Goal: Task Accomplishment & Management: Manage account settings

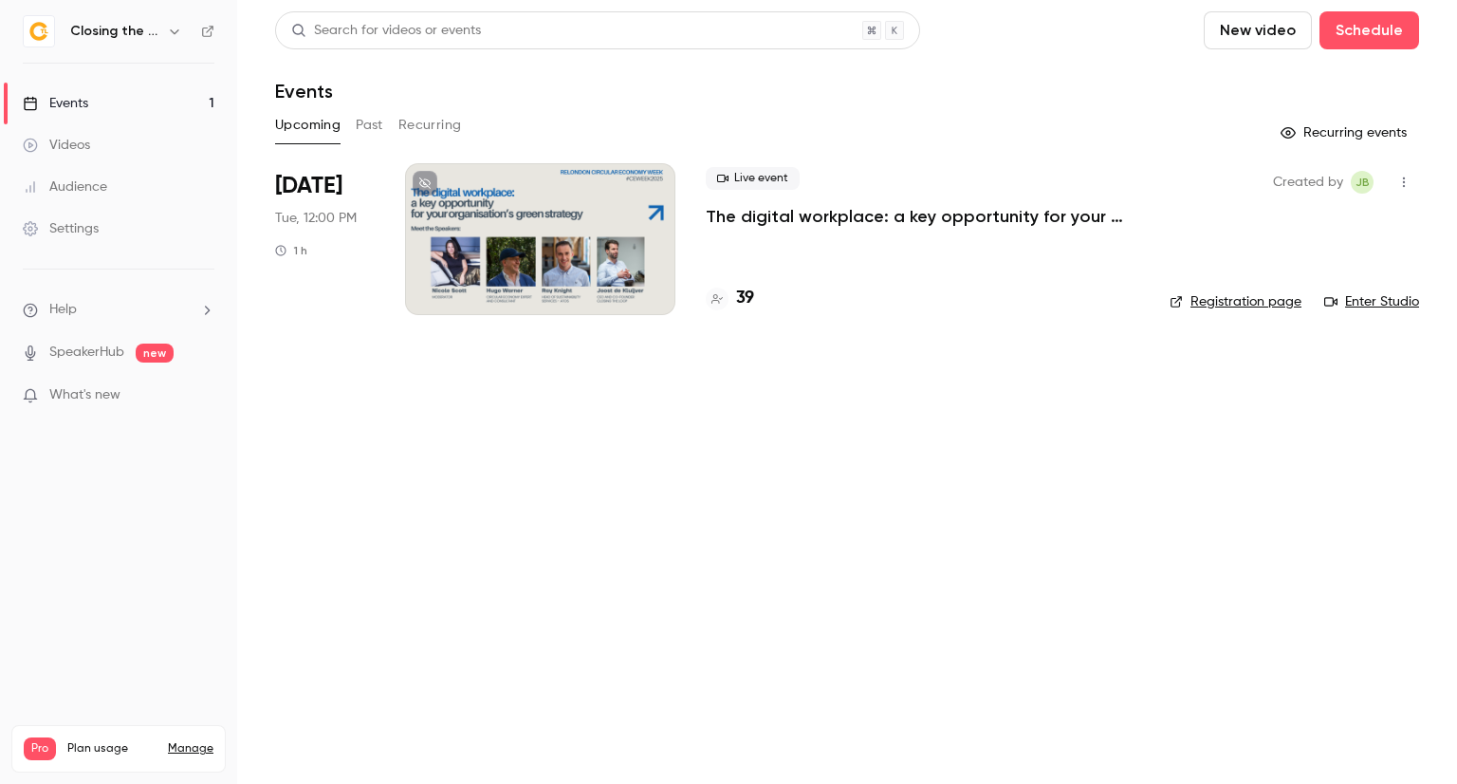
click at [591, 245] on div at bounding box center [540, 239] width 270 height 152
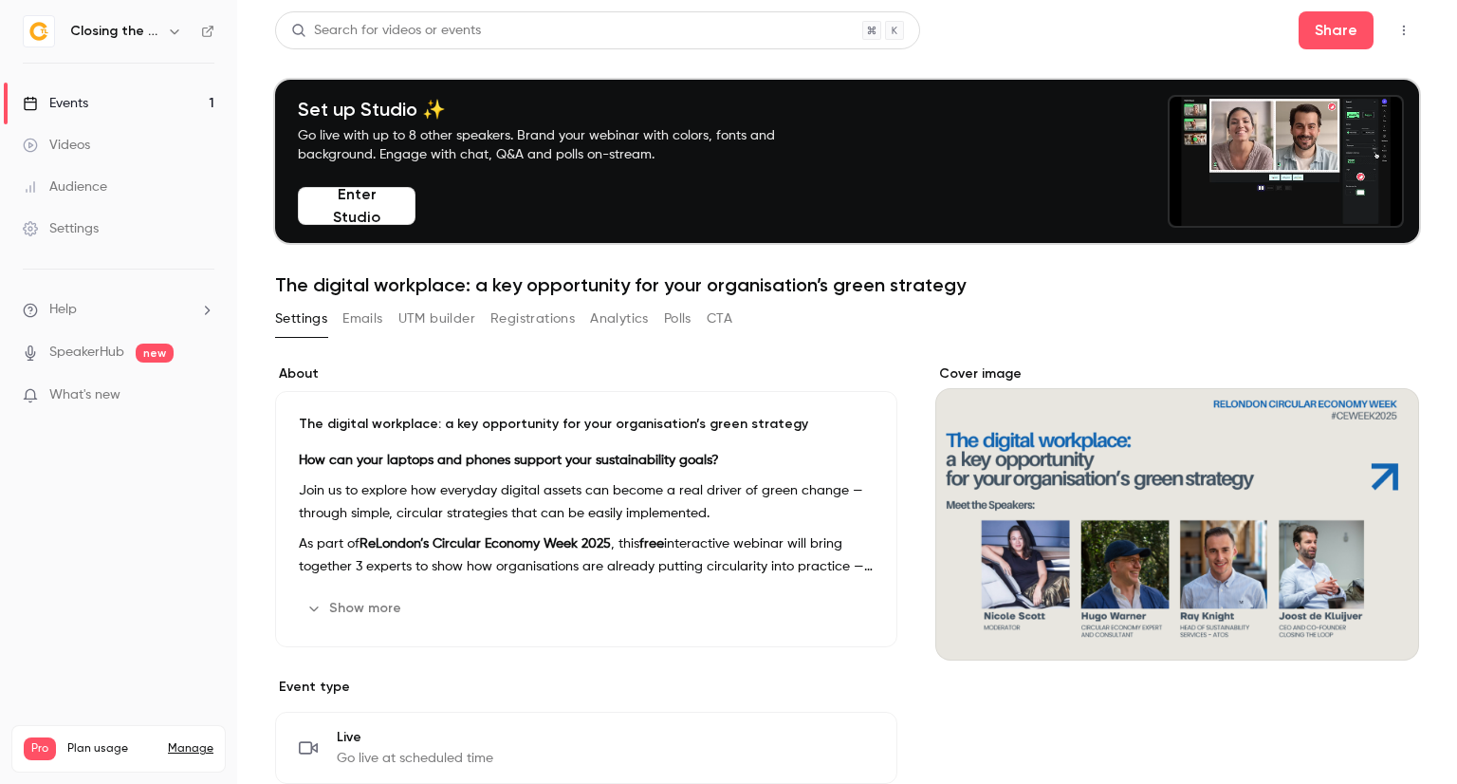
click at [524, 317] on button "Registrations" at bounding box center [532, 319] width 84 height 30
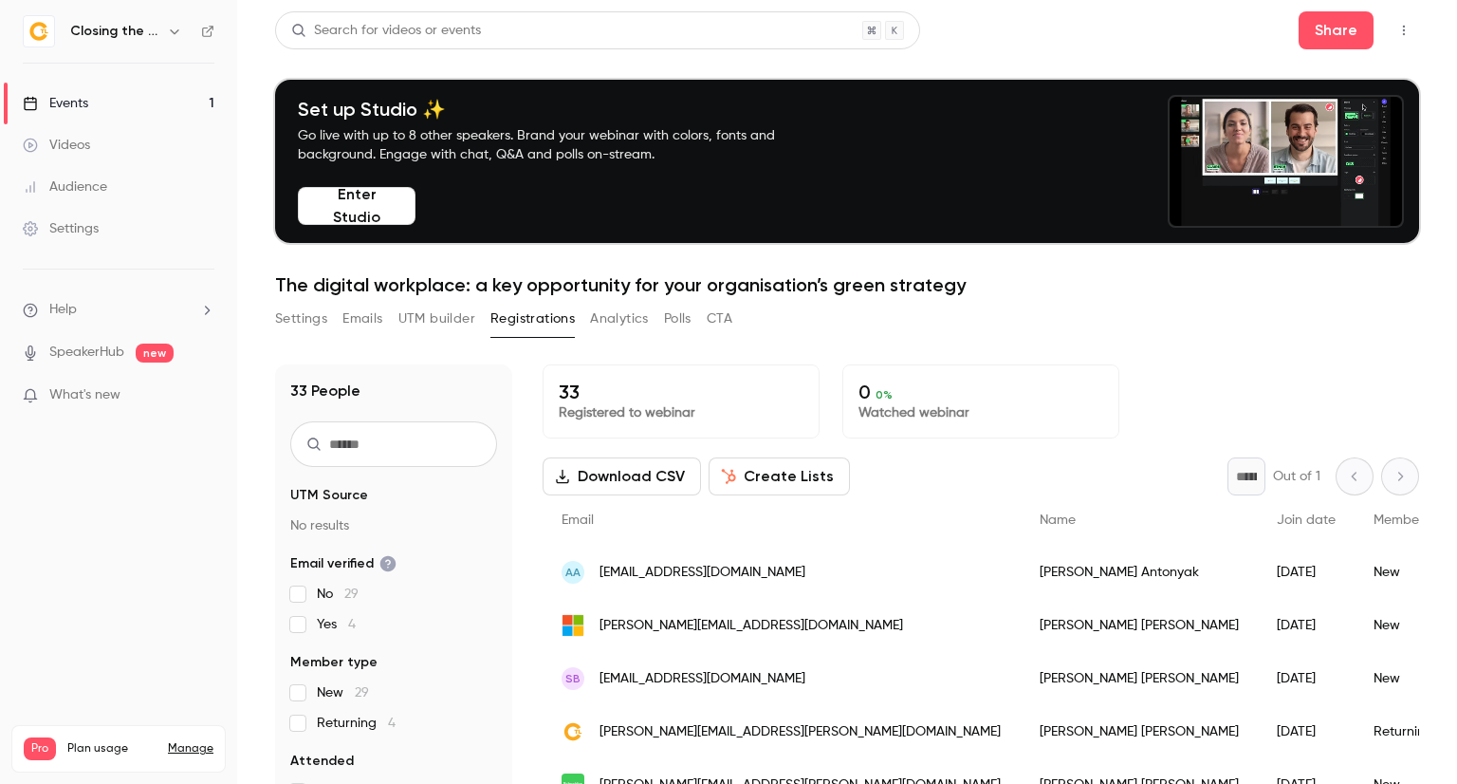
click at [213, 646] on nav "Closing the Loop Events 1 Videos Audience Settings Help SpeakerHub new What's n…" at bounding box center [118, 392] width 237 height 784
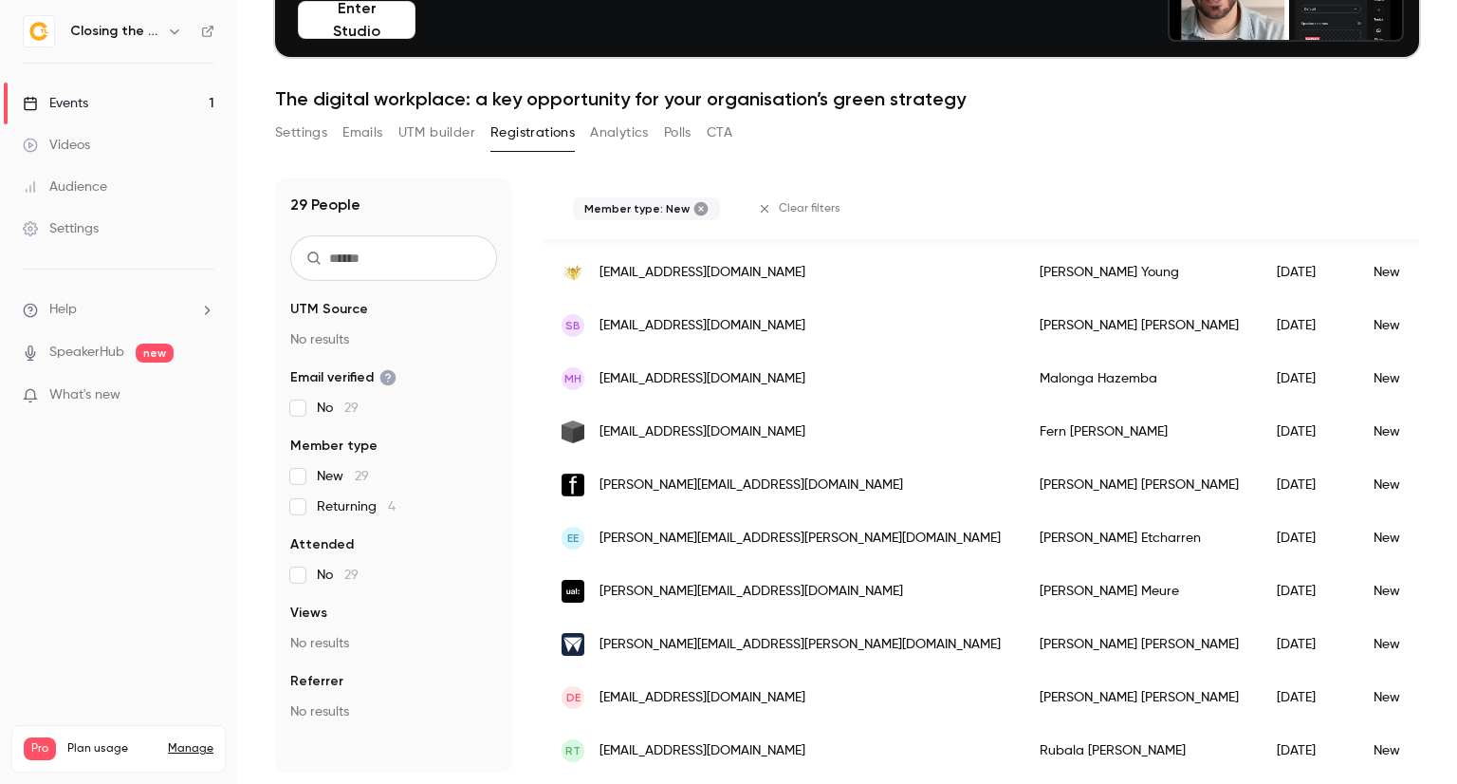
scroll to position [1203, 0]
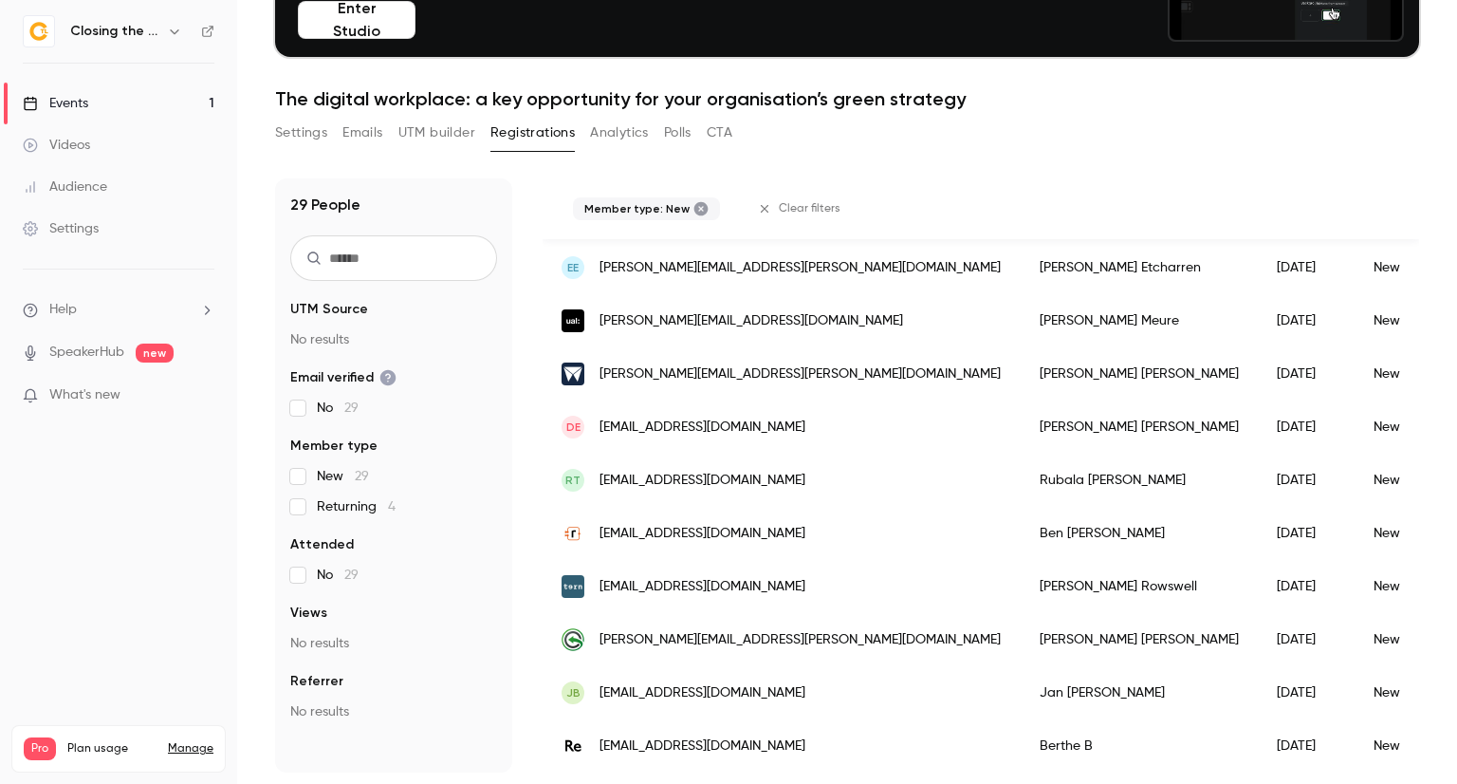
click at [318, 485] on span "New 29" at bounding box center [343, 476] width 52 height 19
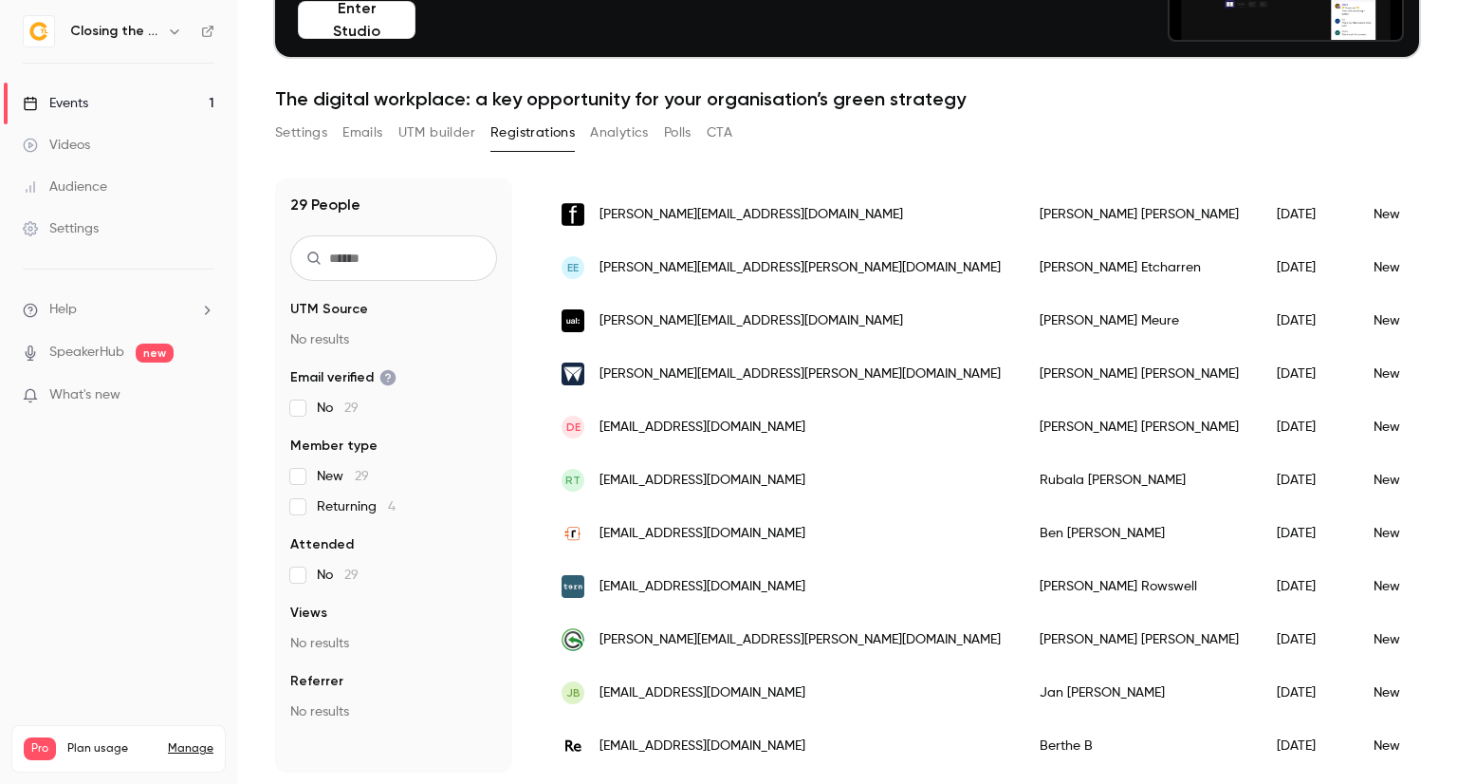
scroll to position [1195, 0]
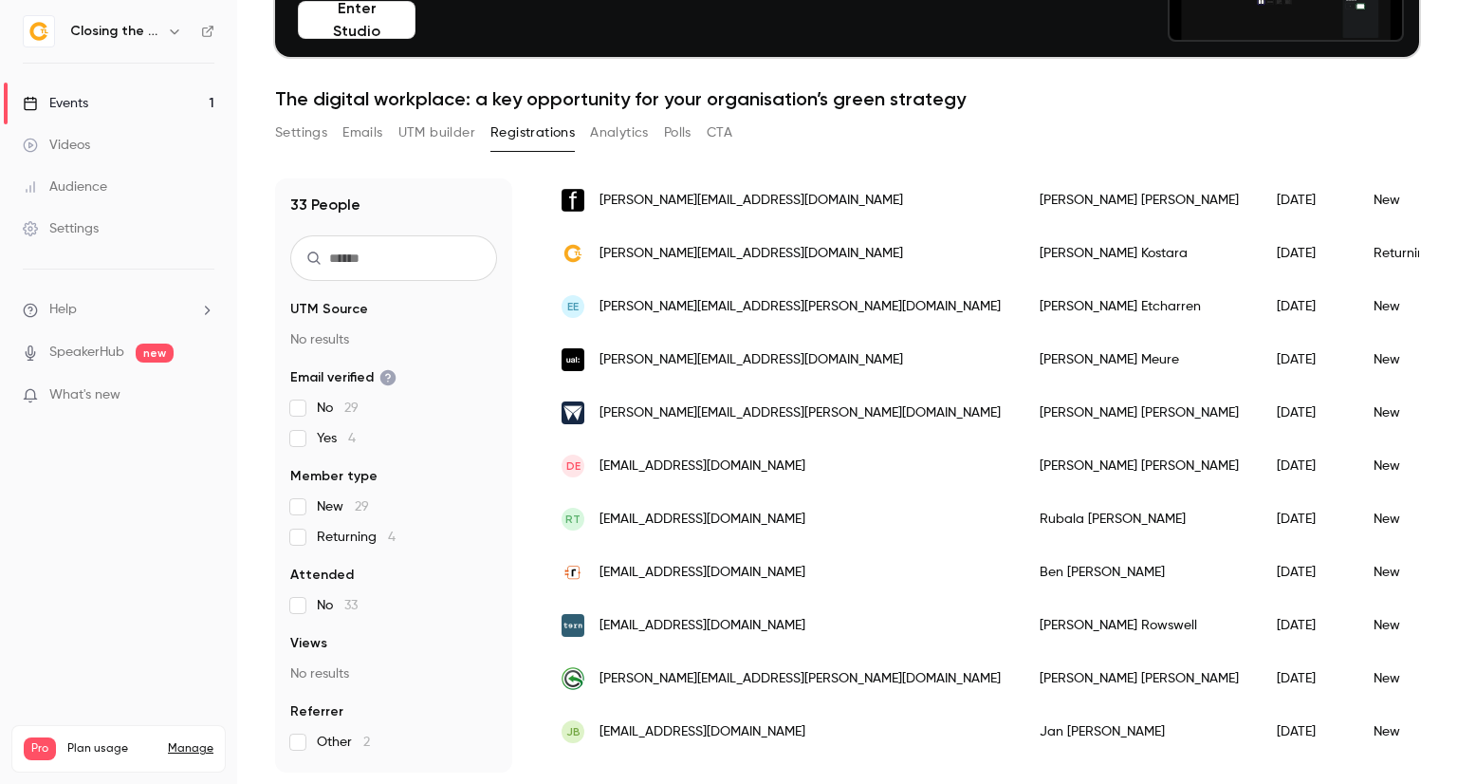
click at [343, 541] on span "Returning 4" at bounding box center [356, 536] width 79 height 19
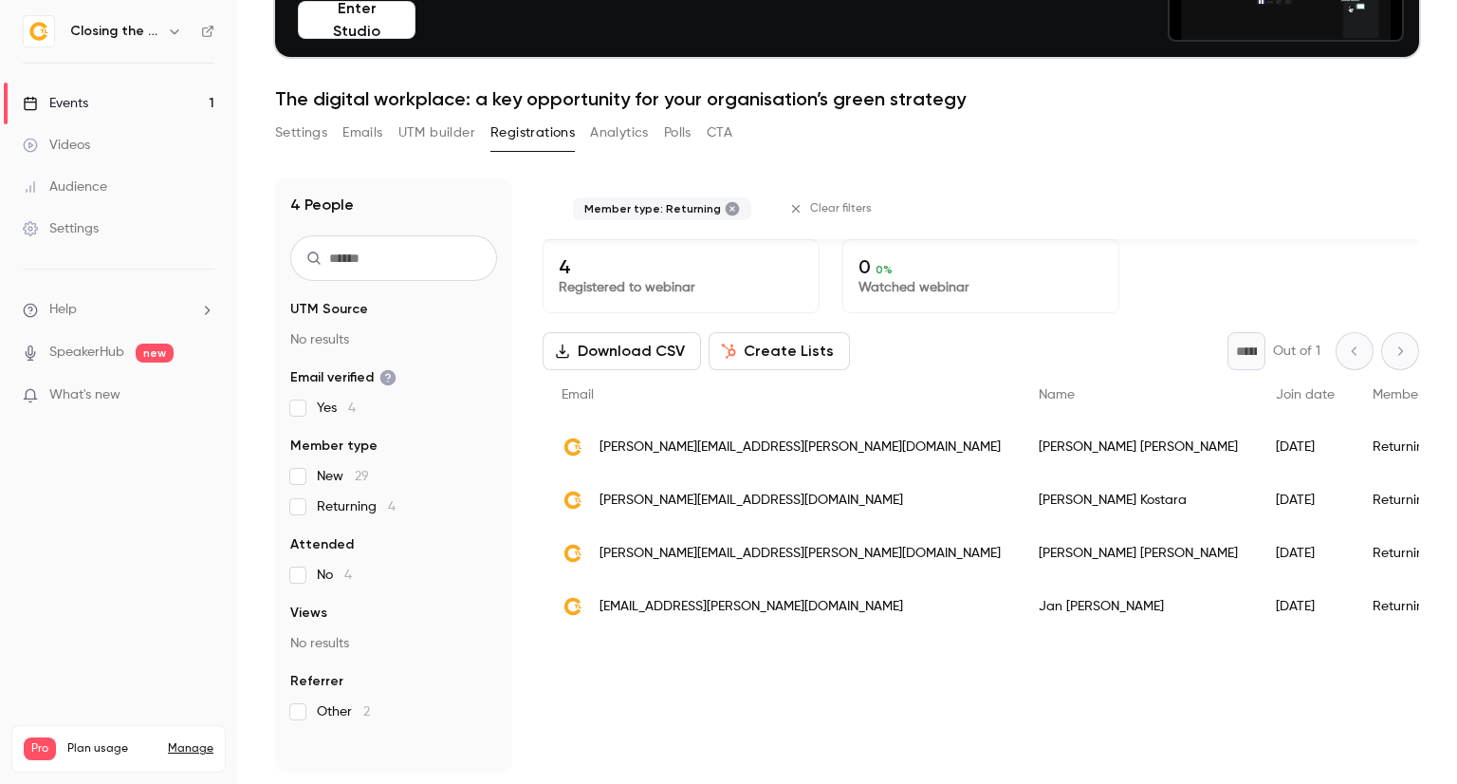
scroll to position [0, 0]
click at [329, 479] on span "New 29" at bounding box center [343, 476] width 52 height 19
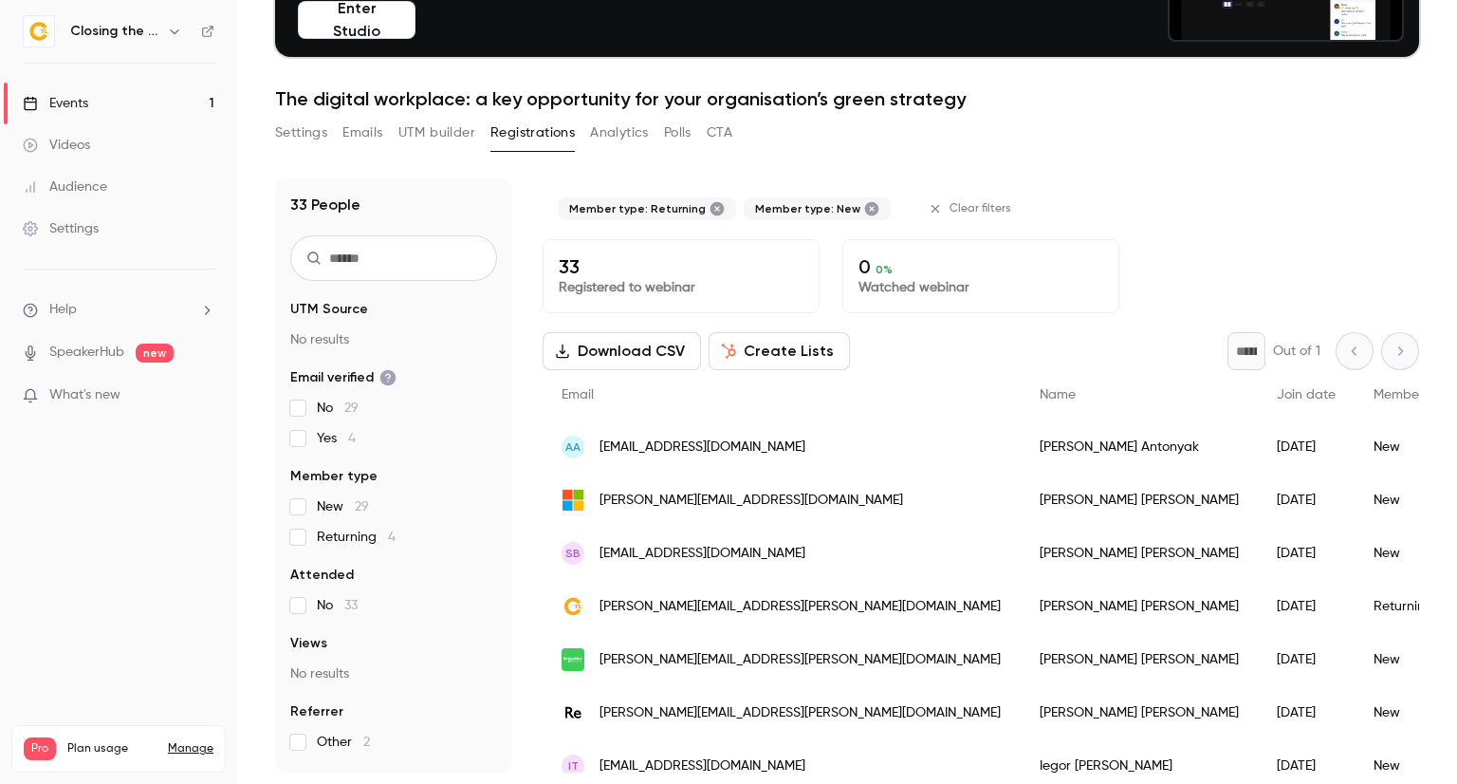
click at [335, 540] on span "Returning 4" at bounding box center [356, 536] width 79 height 19
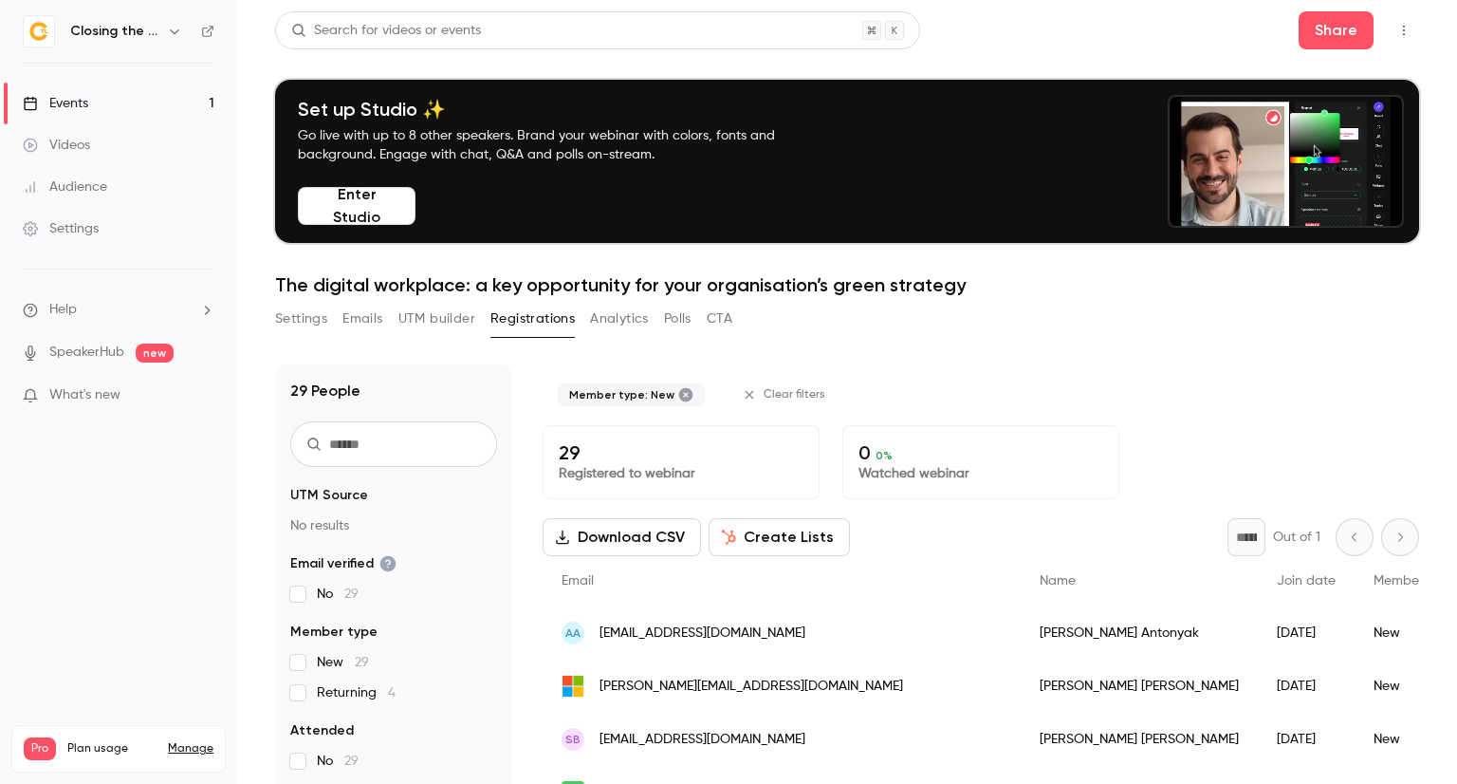
click at [1396, 35] on icon "button" at bounding box center [1403, 30] width 15 height 13
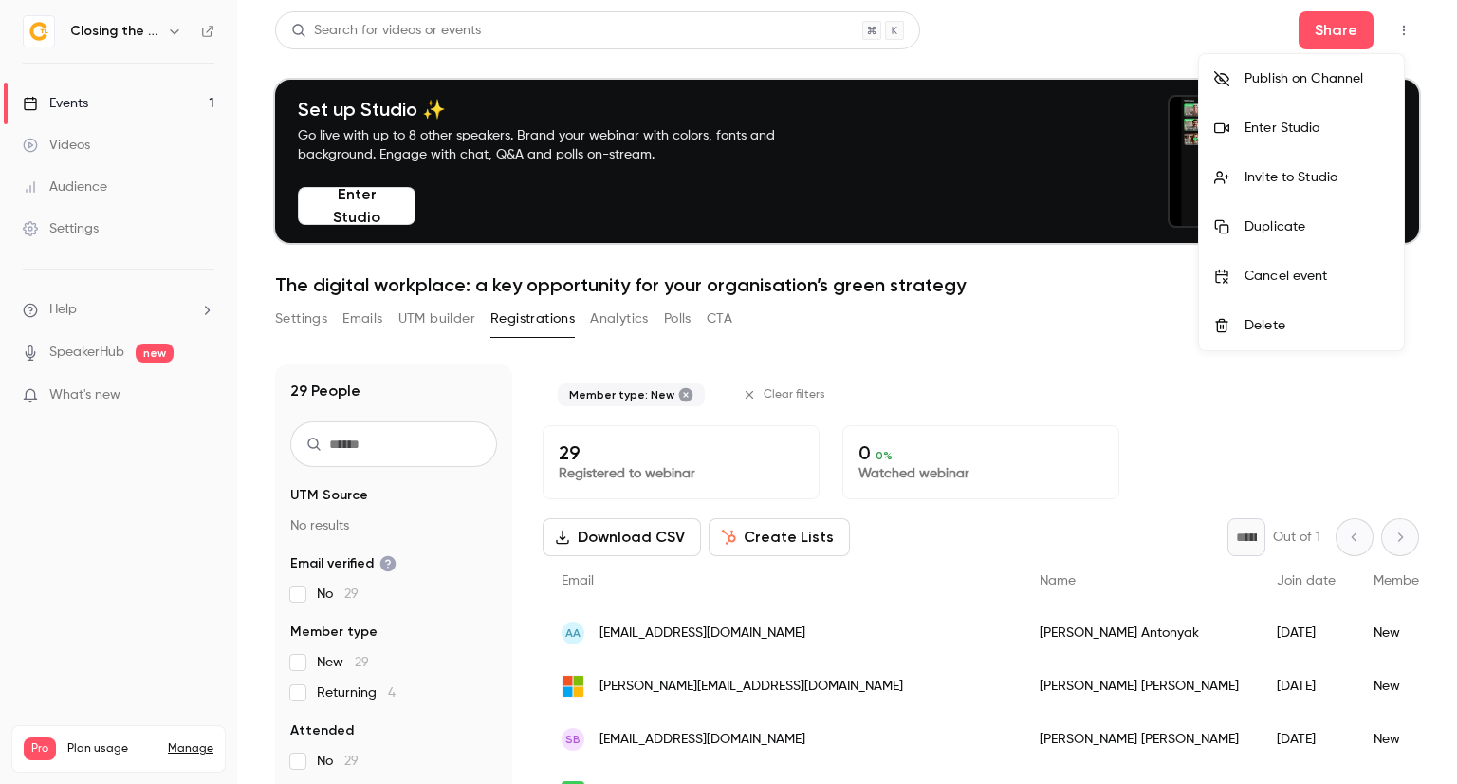
click at [1324, 132] on div "Enter Studio" at bounding box center [1317, 128] width 144 height 19
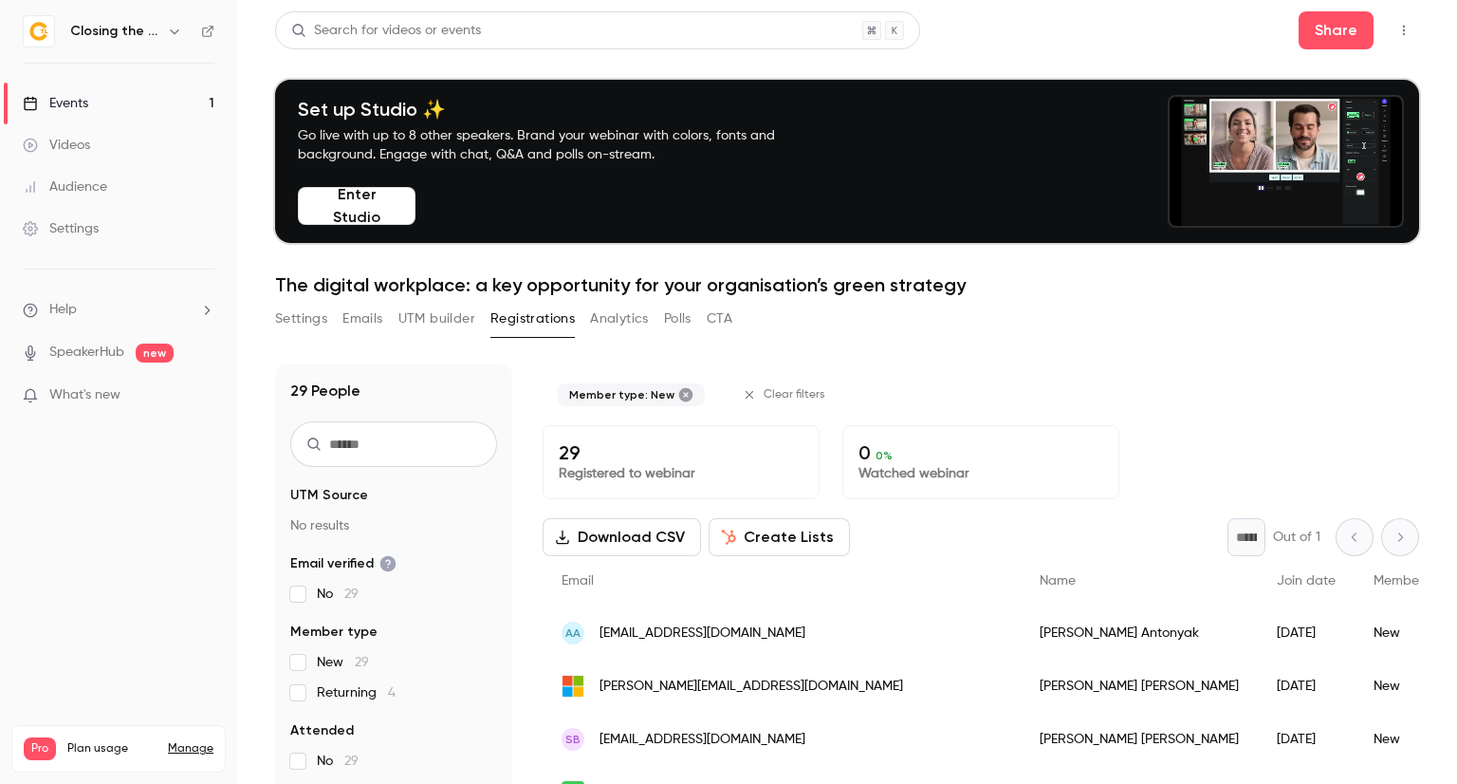
click at [1396, 36] on icon "button" at bounding box center [1403, 30] width 15 height 13
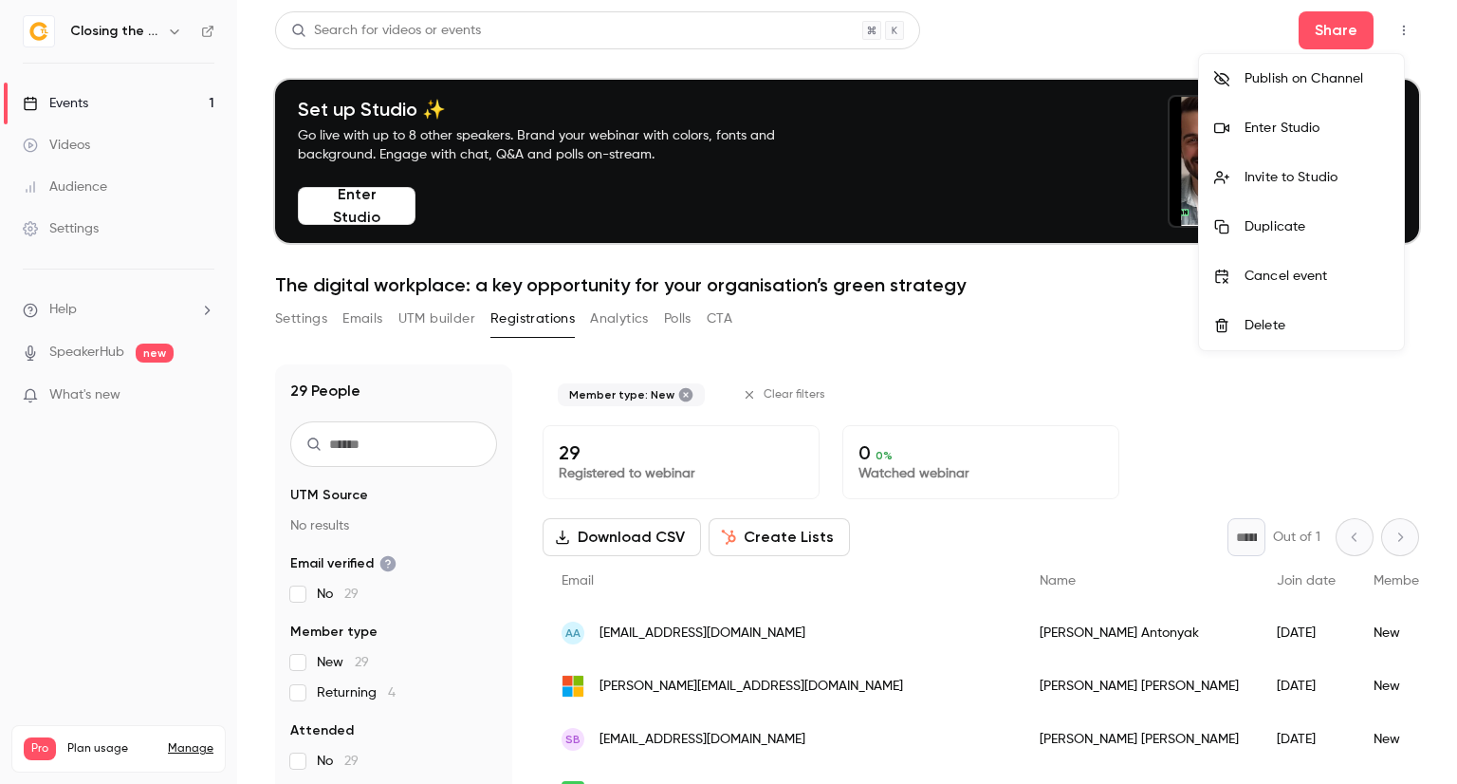
click at [1305, 126] on div "Enter Studio" at bounding box center [1317, 128] width 144 height 19
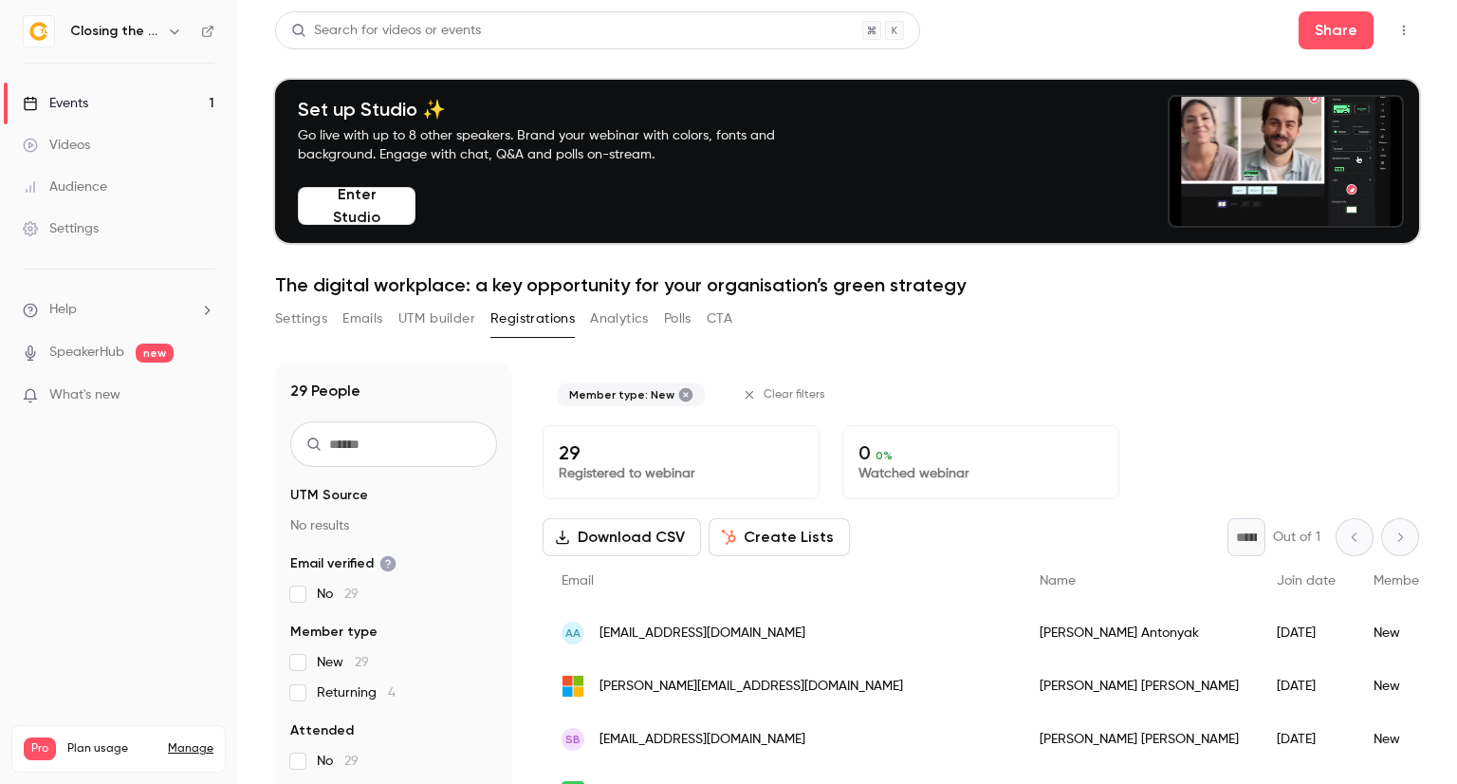
click at [1389, 39] on button "button" at bounding box center [1404, 30] width 30 height 30
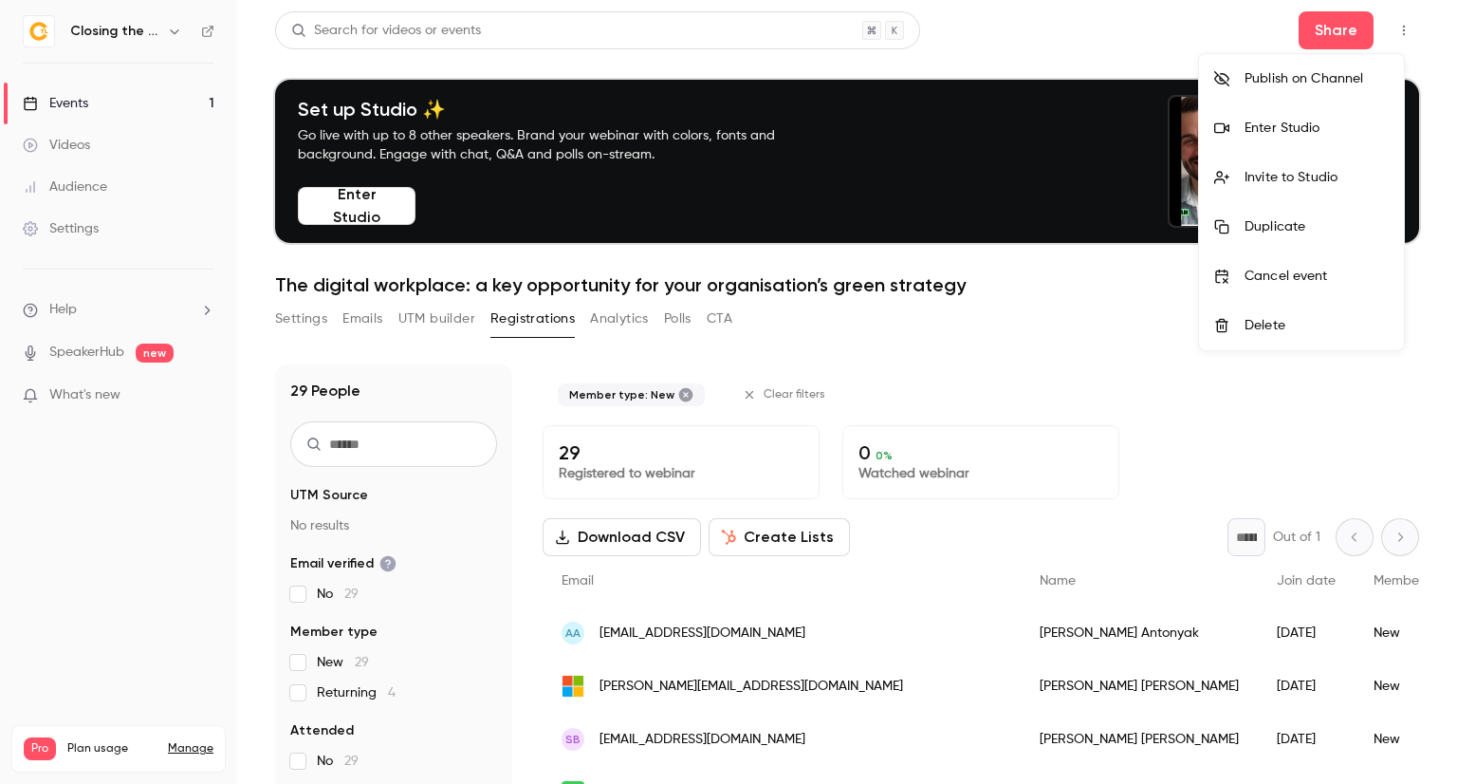
click at [1316, 127] on div "Enter Studio" at bounding box center [1317, 128] width 144 height 19
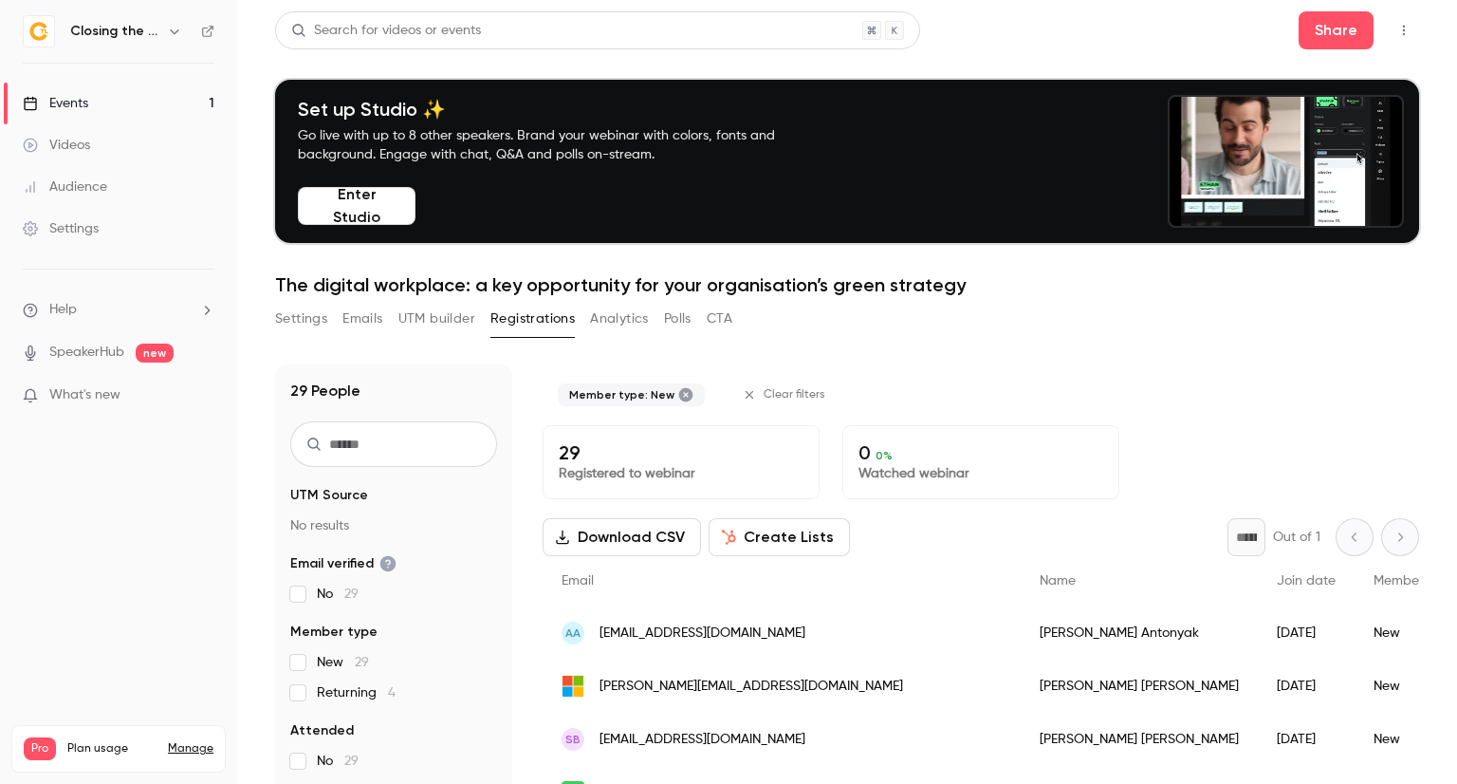
click at [1393, 39] on button "button" at bounding box center [1404, 30] width 30 height 30
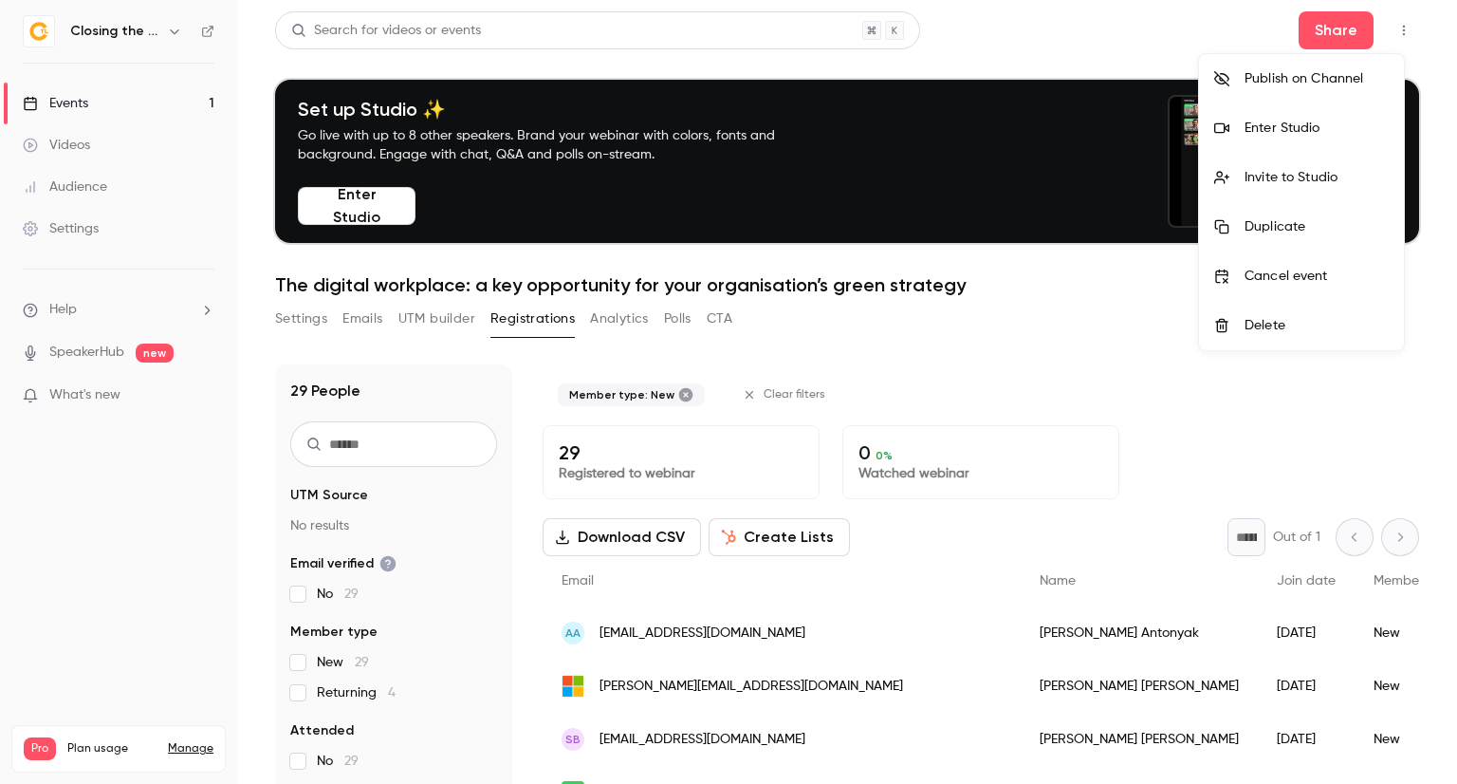
click at [1336, 130] on div "Enter Studio" at bounding box center [1317, 128] width 144 height 19
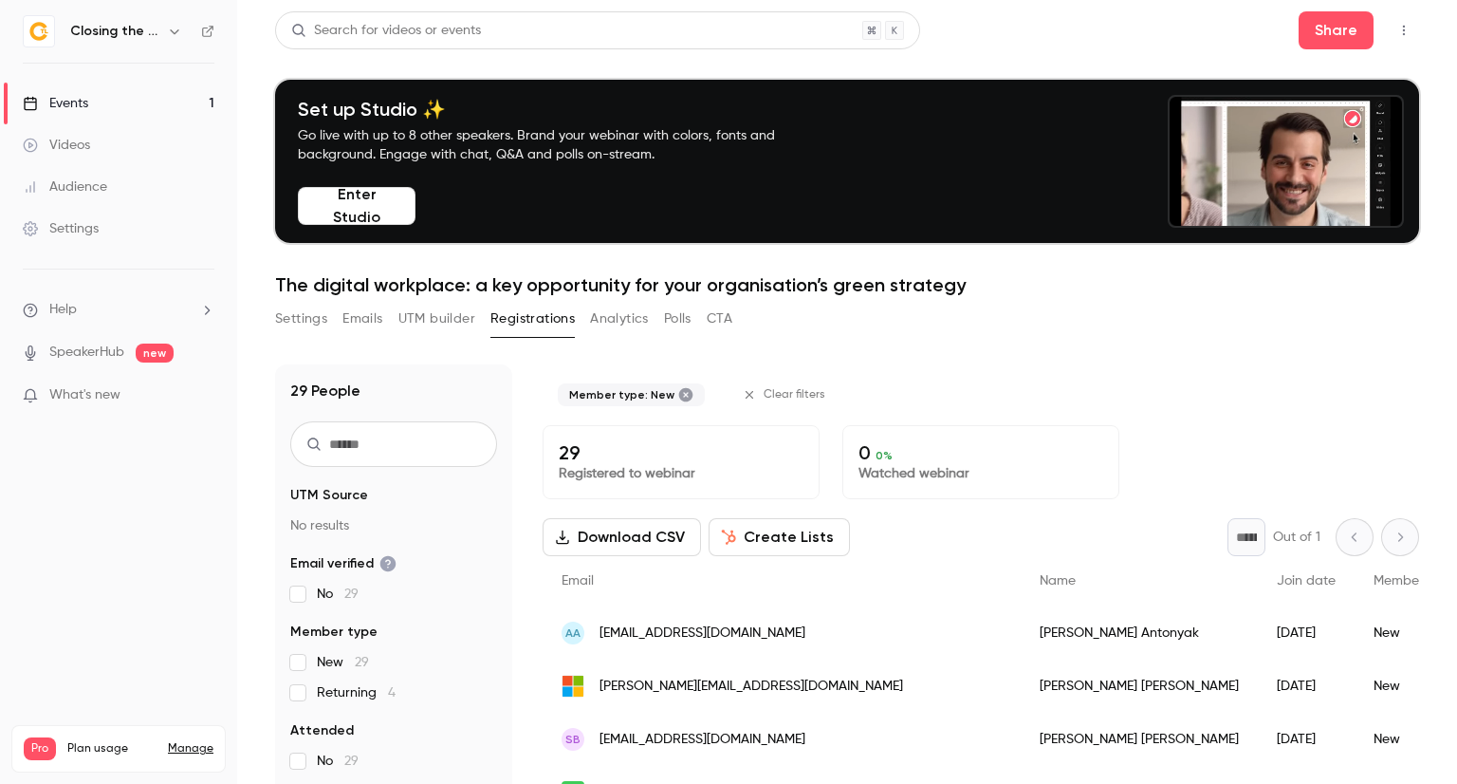
click at [1396, 27] on icon "button" at bounding box center [1403, 30] width 15 height 13
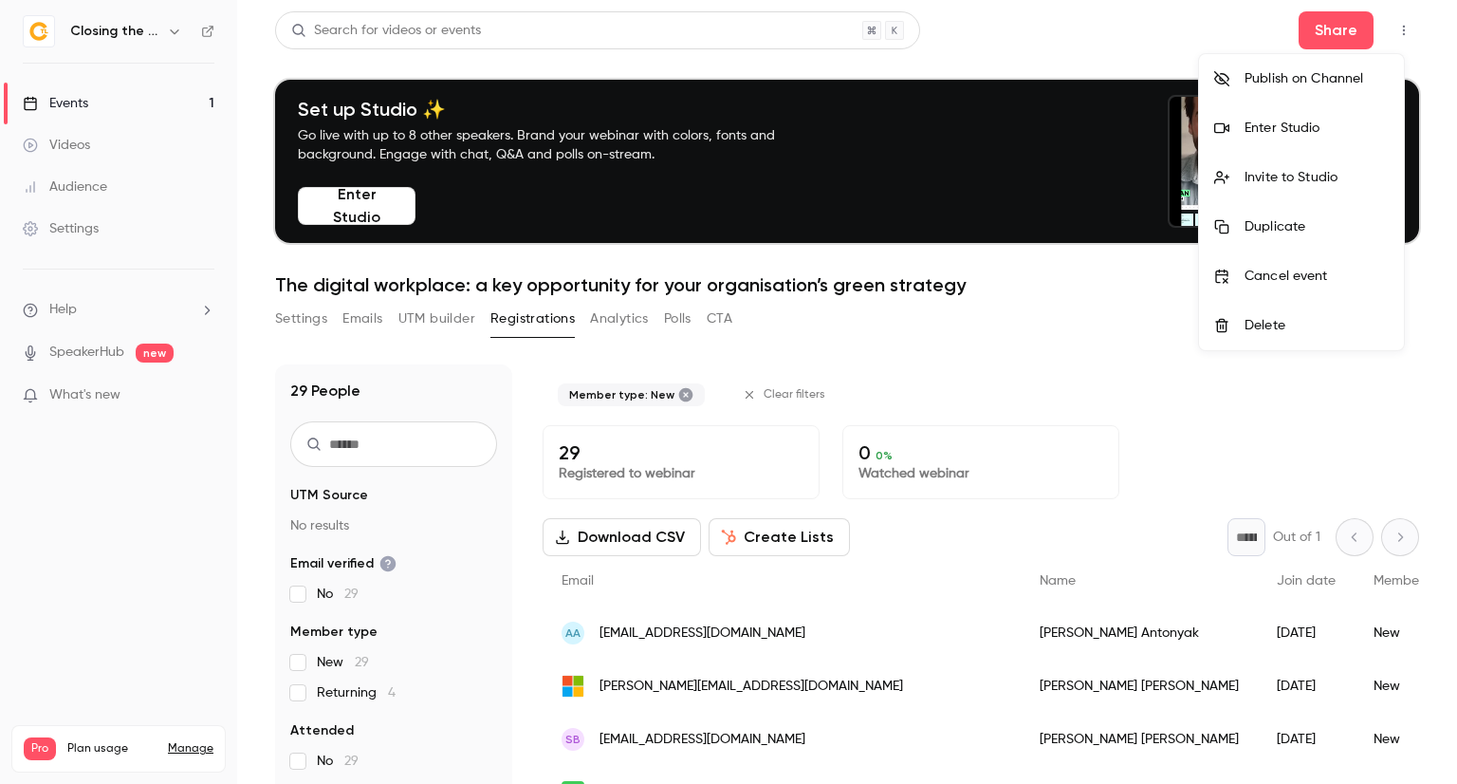
click at [1308, 139] on li "Enter Studio" at bounding box center [1301, 127] width 205 height 49
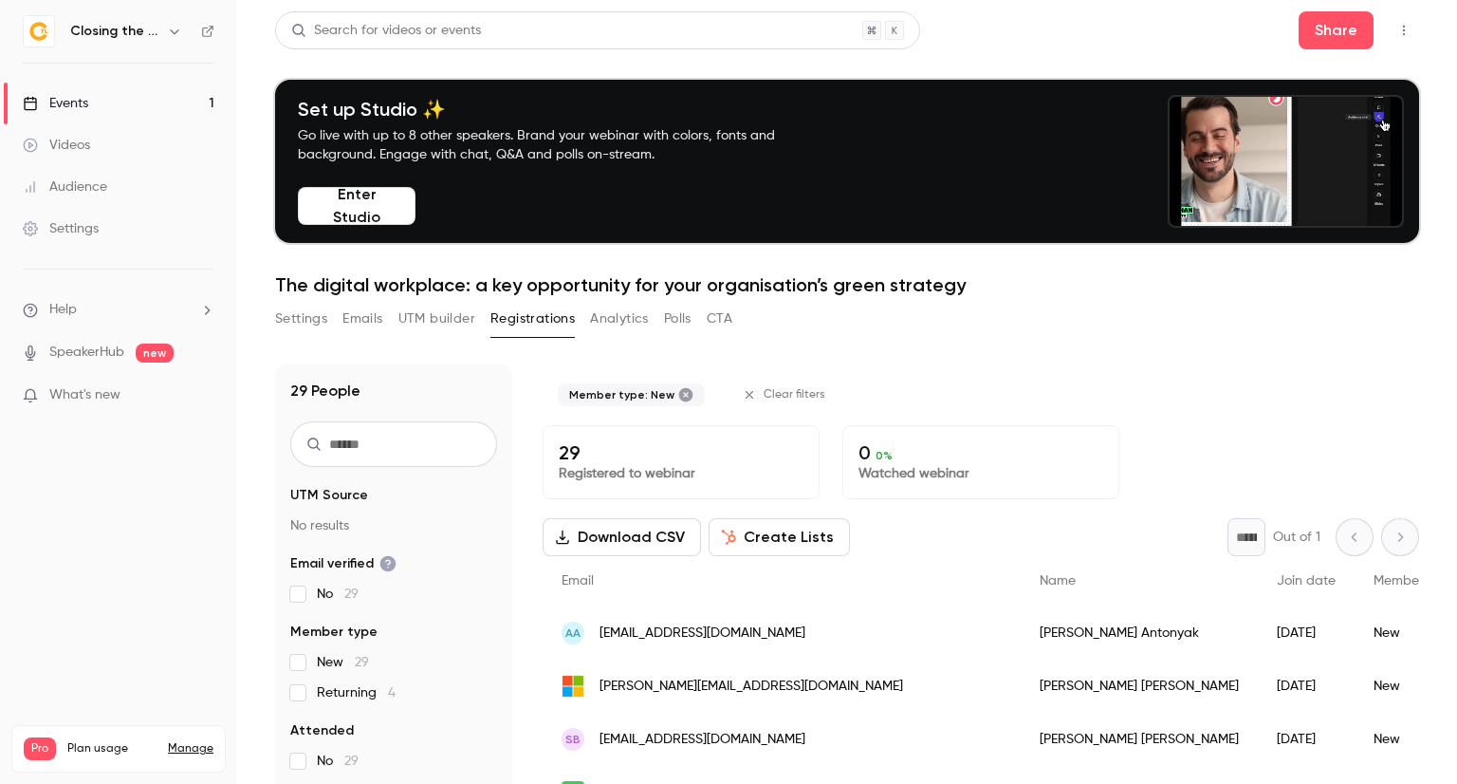
click at [1396, 34] on icon "button" at bounding box center [1403, 30] width 15 height 13
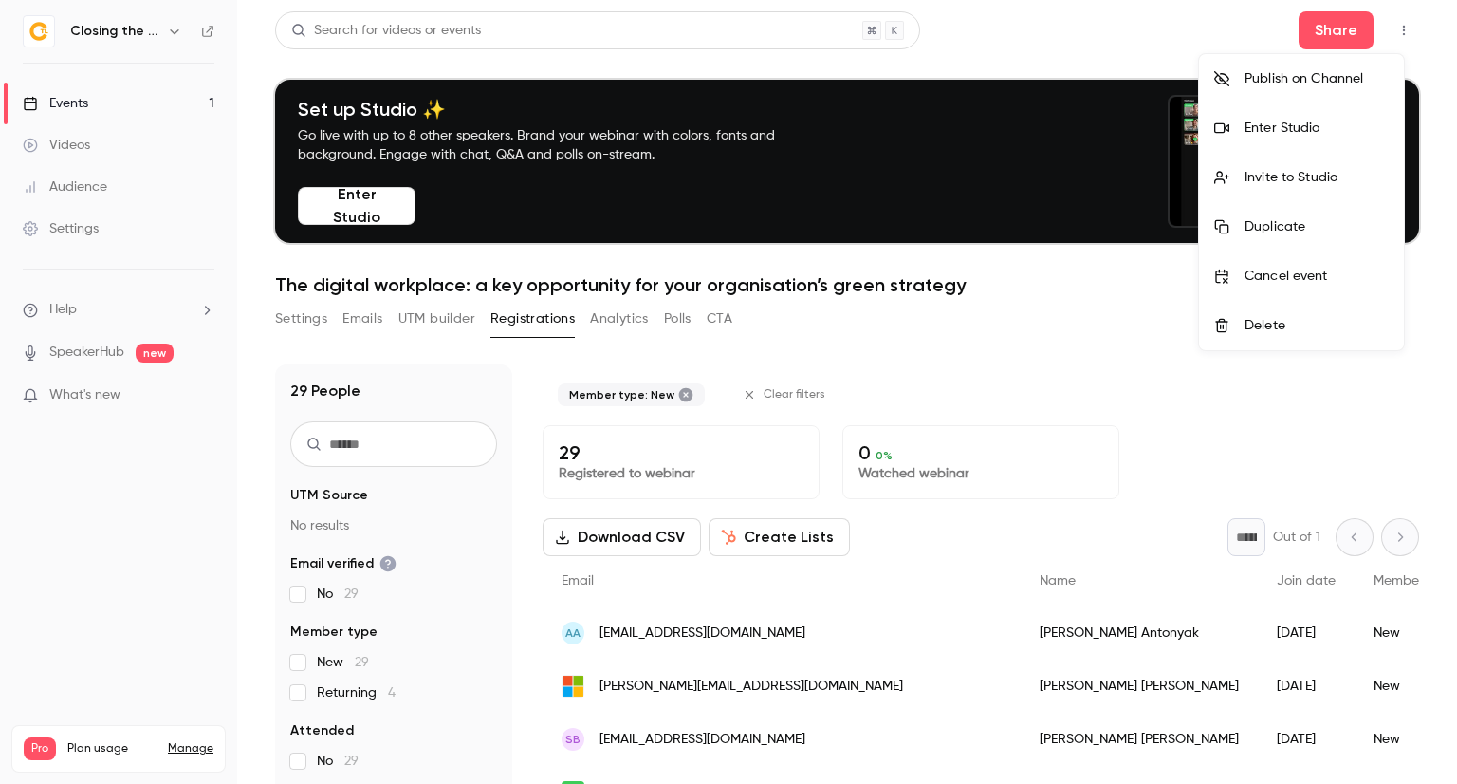
click at [1300, 137] on div "Enter Studio" at bounding box center [1317, 128] width 144 height 19
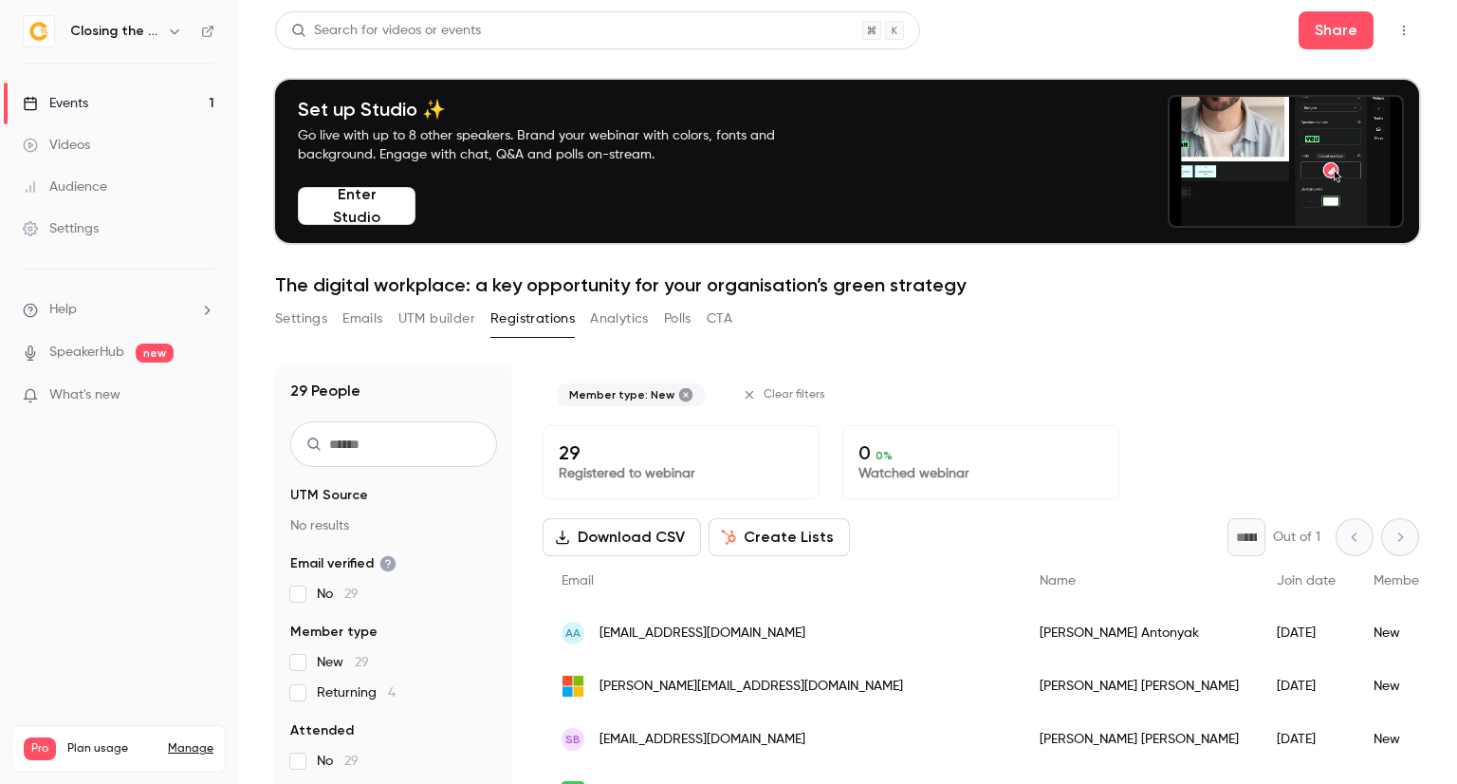
click at [1396, 34] on icon "button" at bounding box center [1403, 30] width 15 height 13
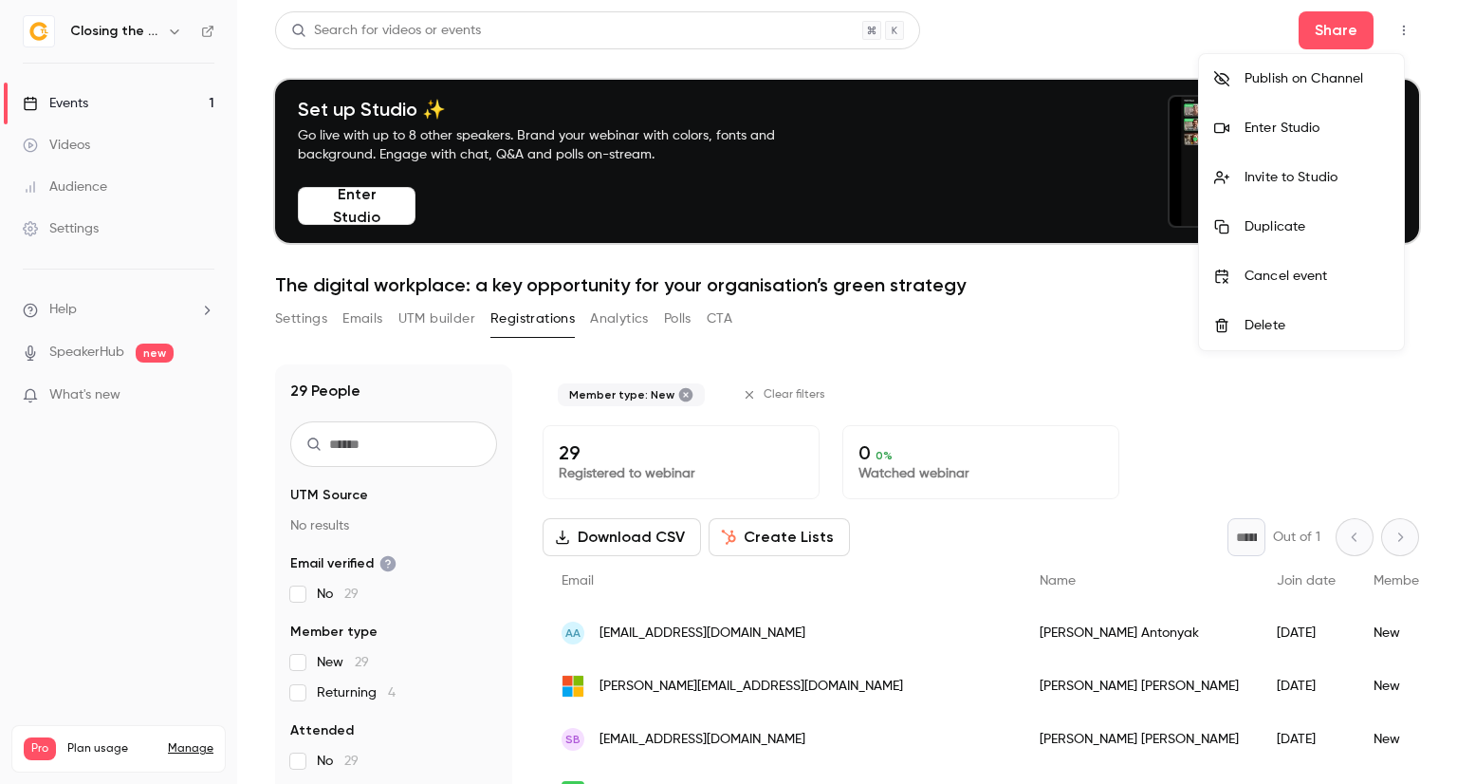
click at [1339, 119] on div "Enter Studio" at bounding box center [1317, 128] width 144 height 19
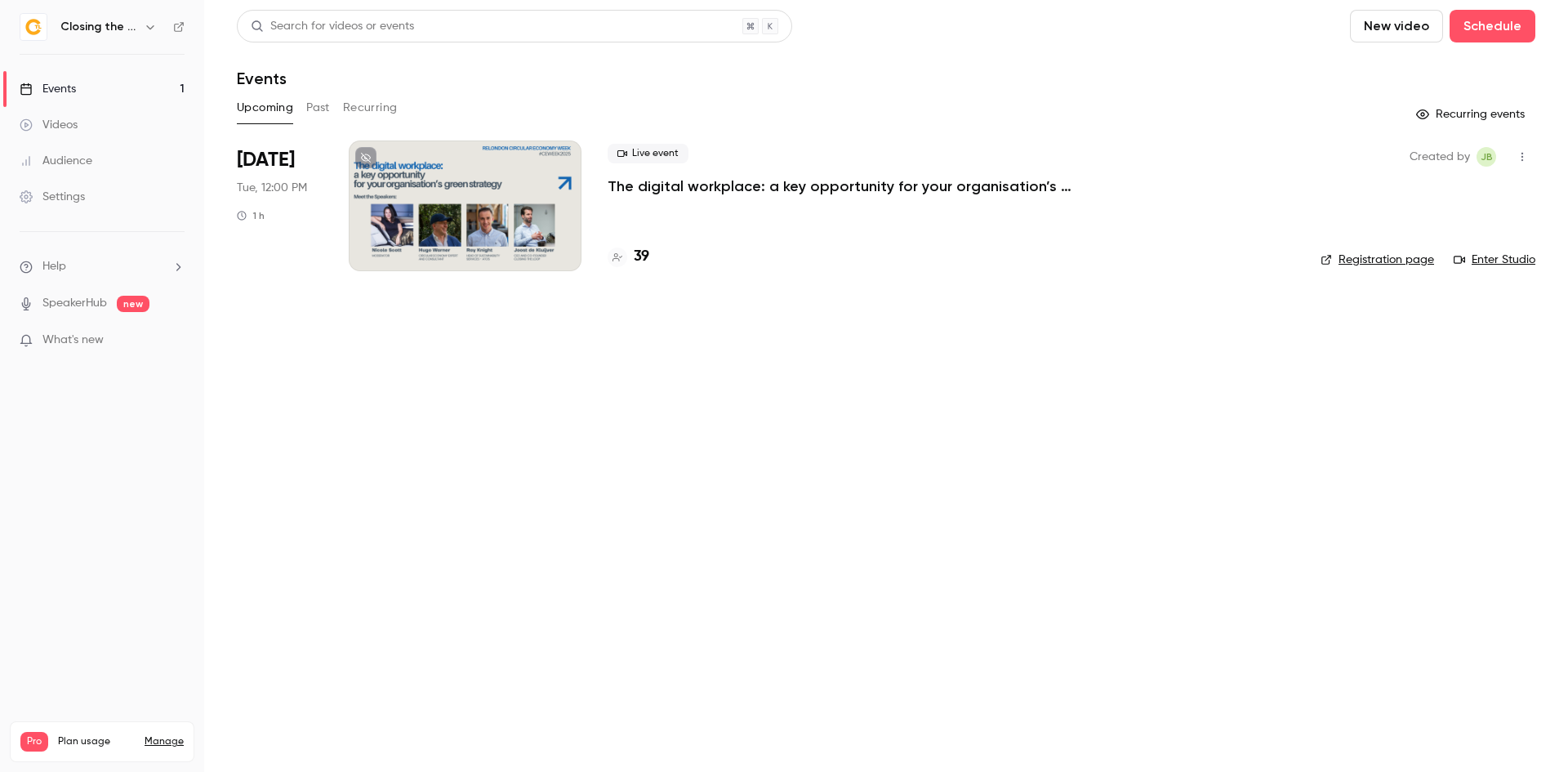
click at [501, 207] on div at bounding box center [465, 206] width 232 height 131
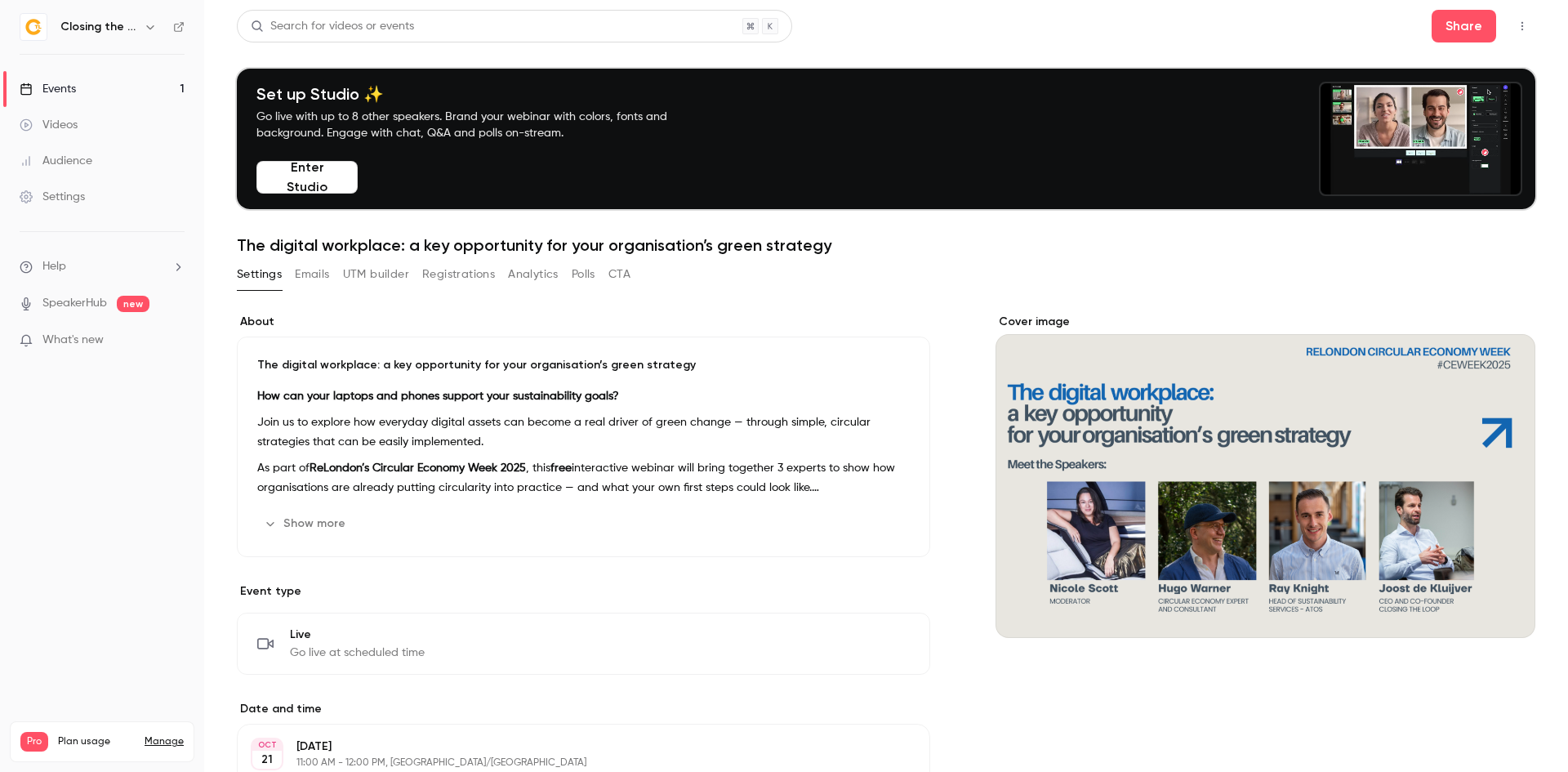
click at [1512, 34] on button "button" at bounding box center [1522, 26] width 26 height 26
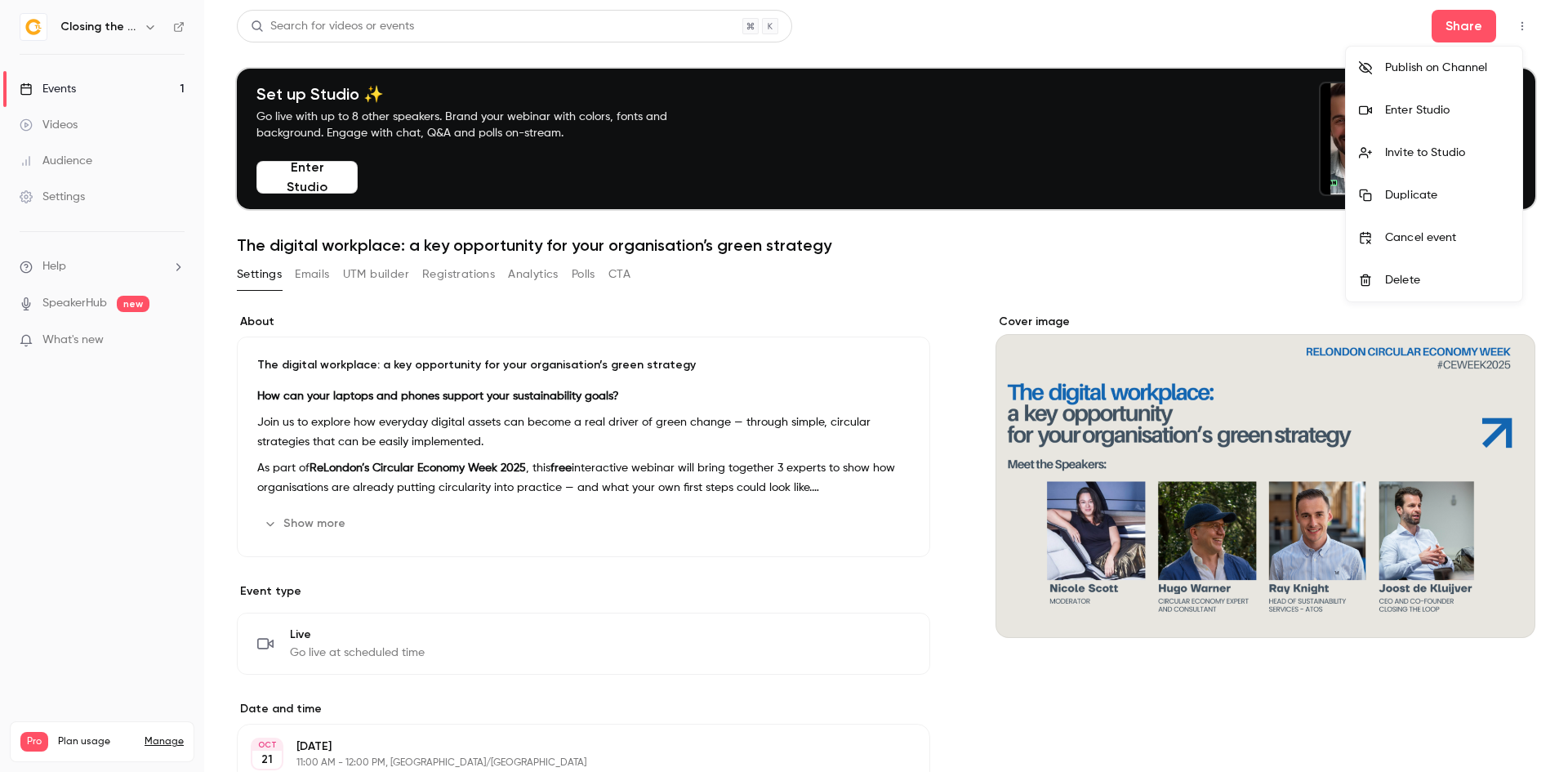
click at [452, 280] on div at bounding box center [784, 386] width 1568 height 772
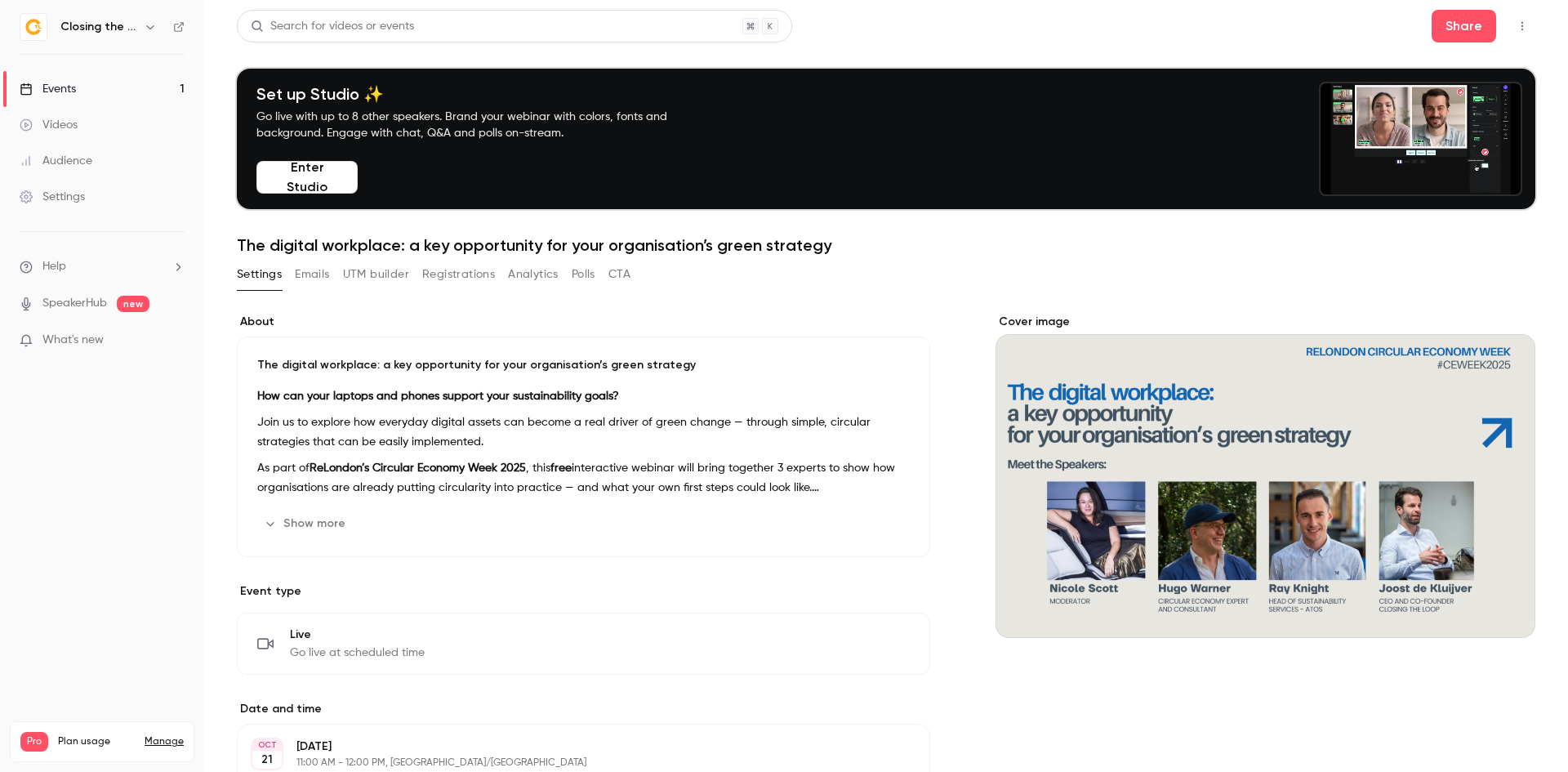
click at [454, 271] on button "Registrations" at bounding box center [458, 275] width 72 height 26
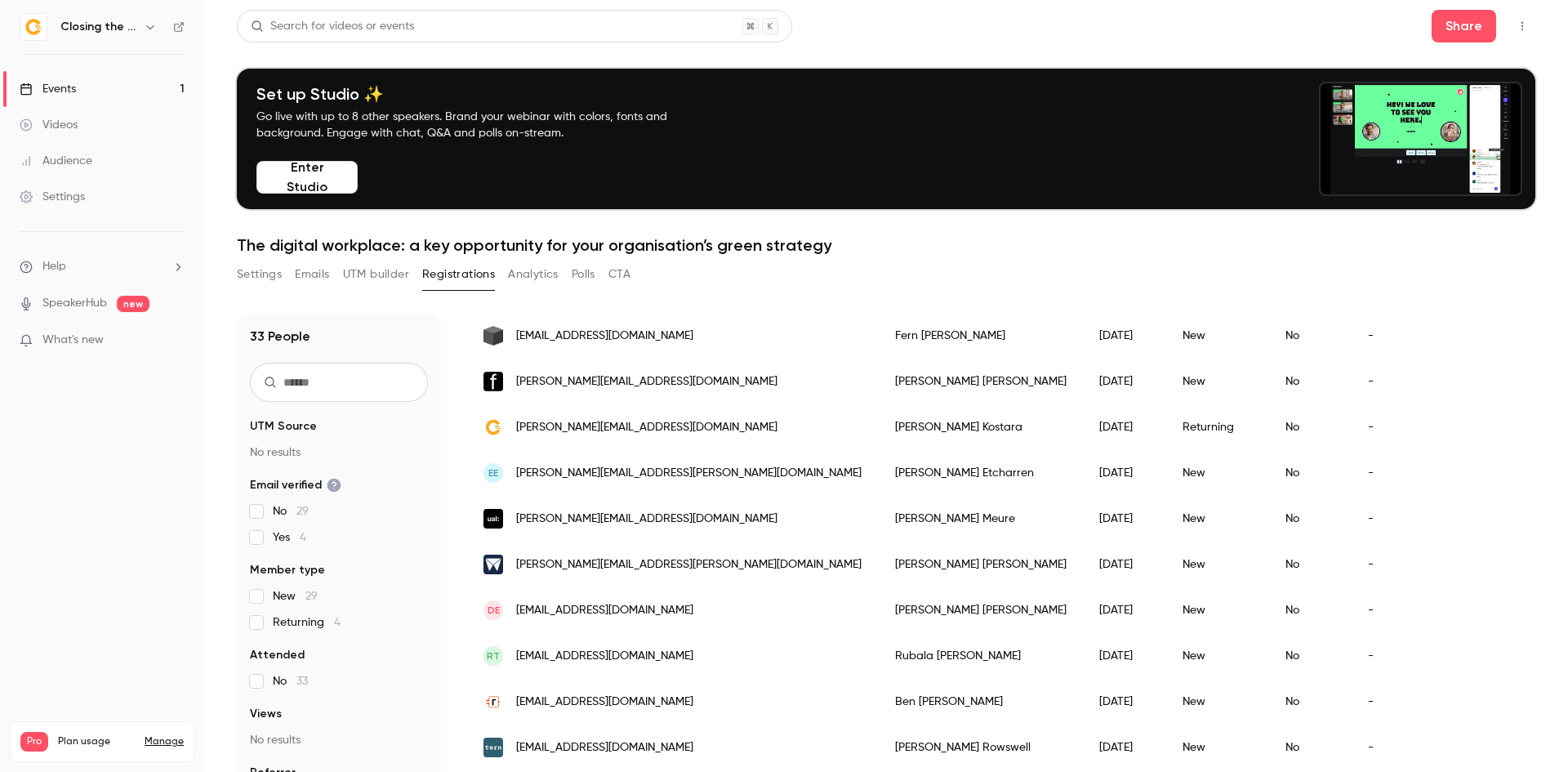
scroll to position [1070, 0]
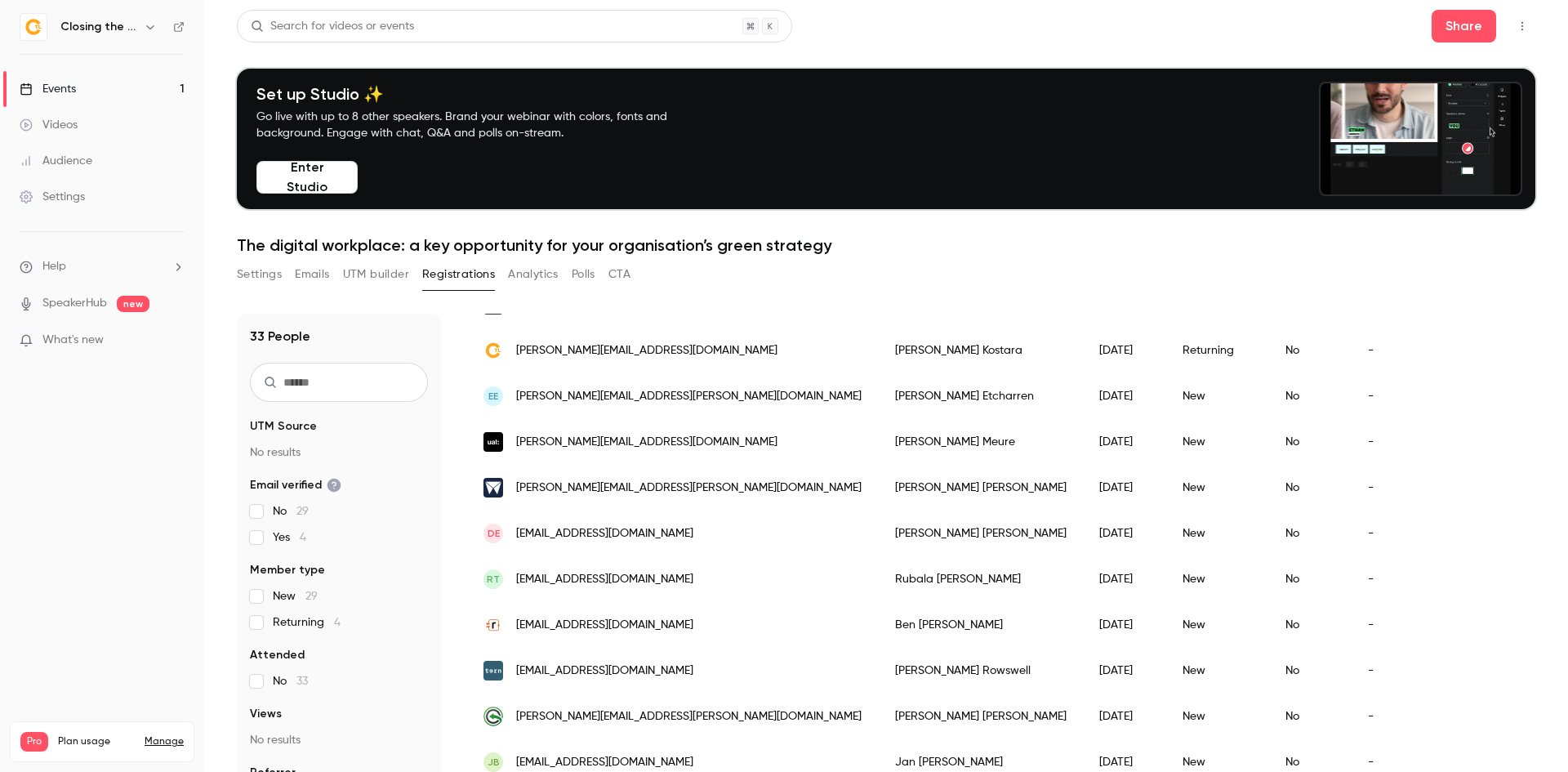
click at [1516, 28] on icon "button" at bounding box center [1522, 26] width 13 height 11
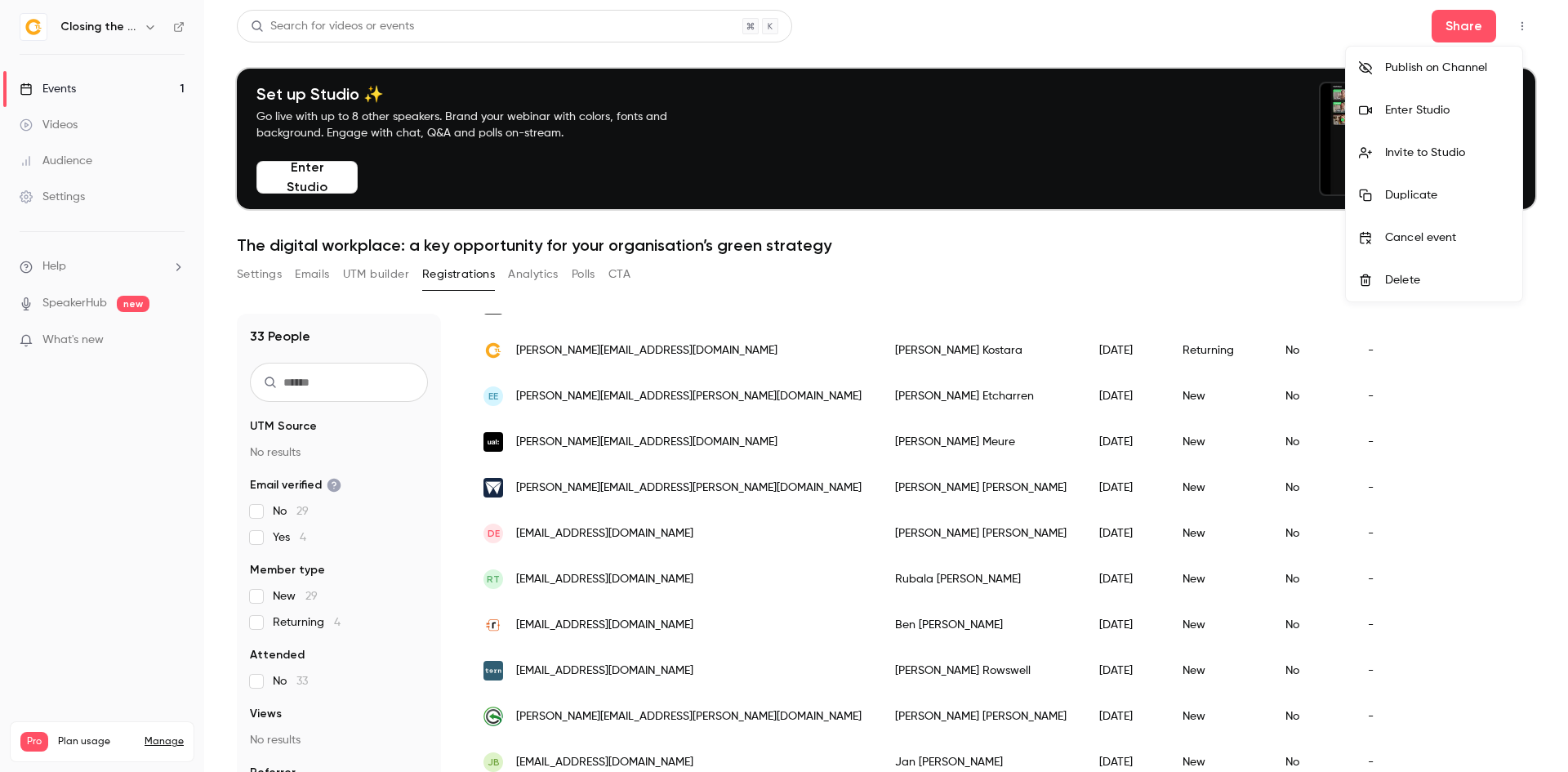
click at [1459, 104] on div "Enter Studio" at bounding box center [1447, 110] width 124 height 16
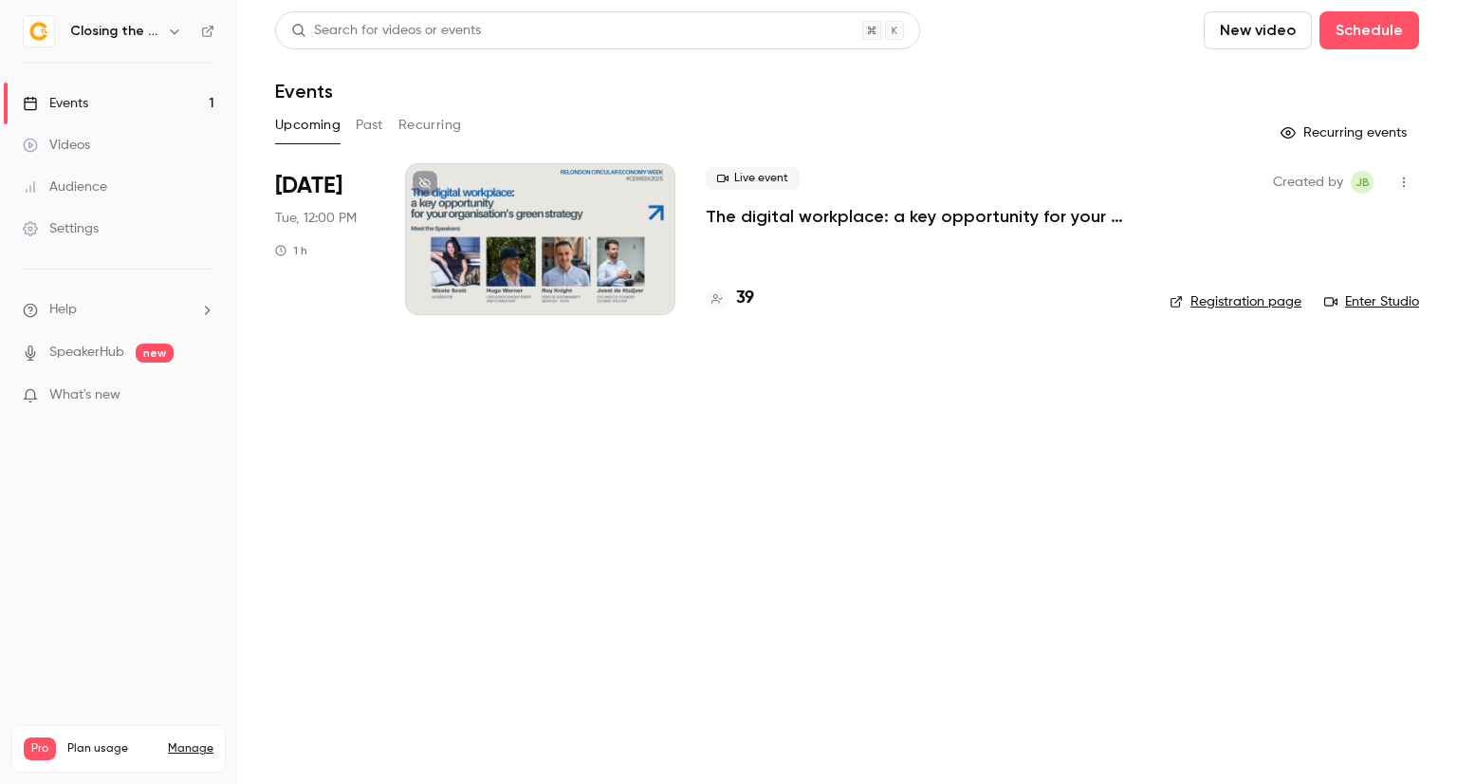
click at [576, 261] on div at bounding box center [540, 239] width 270 height 152
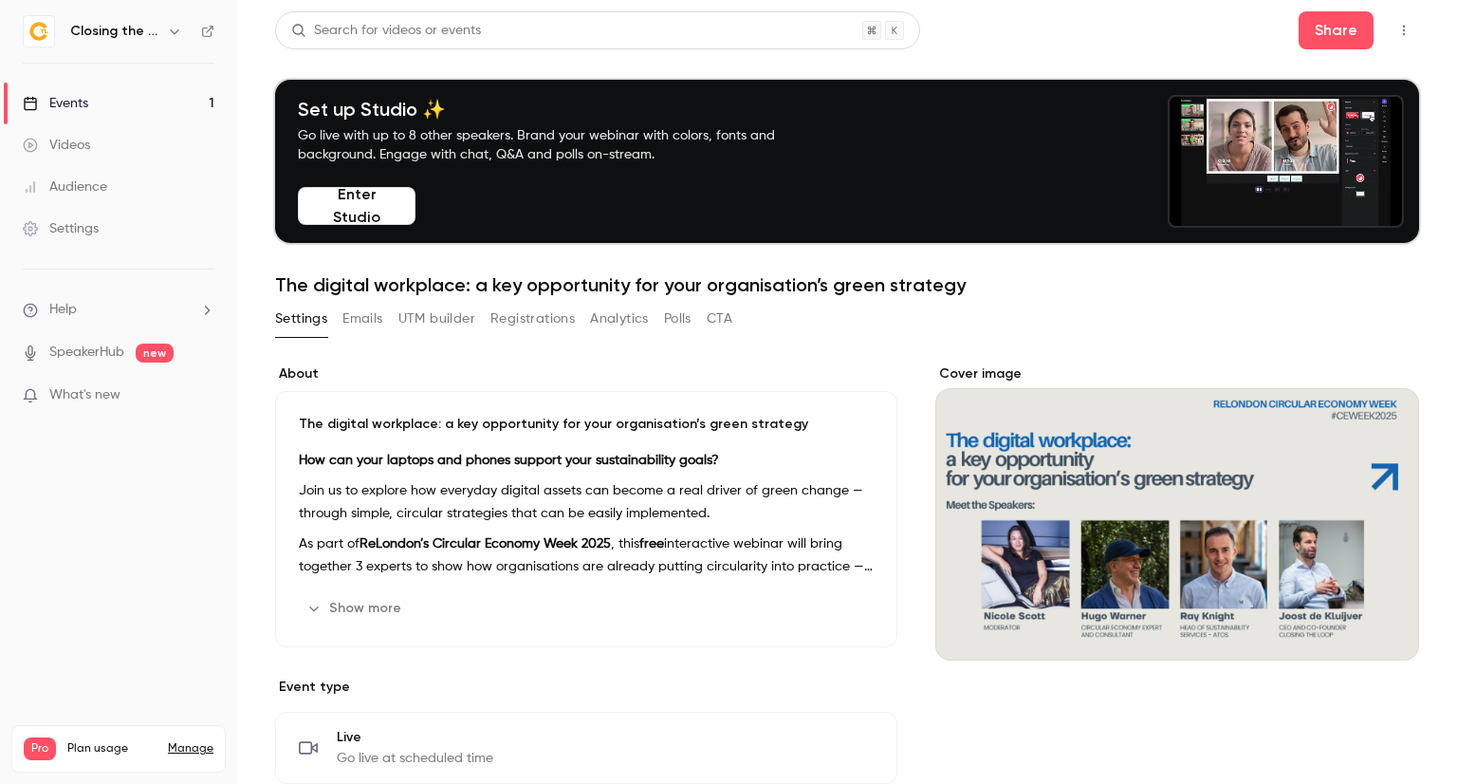
click at [1396, 31] on icon "button" at bounding box center [1403, 30] width 15 height 13
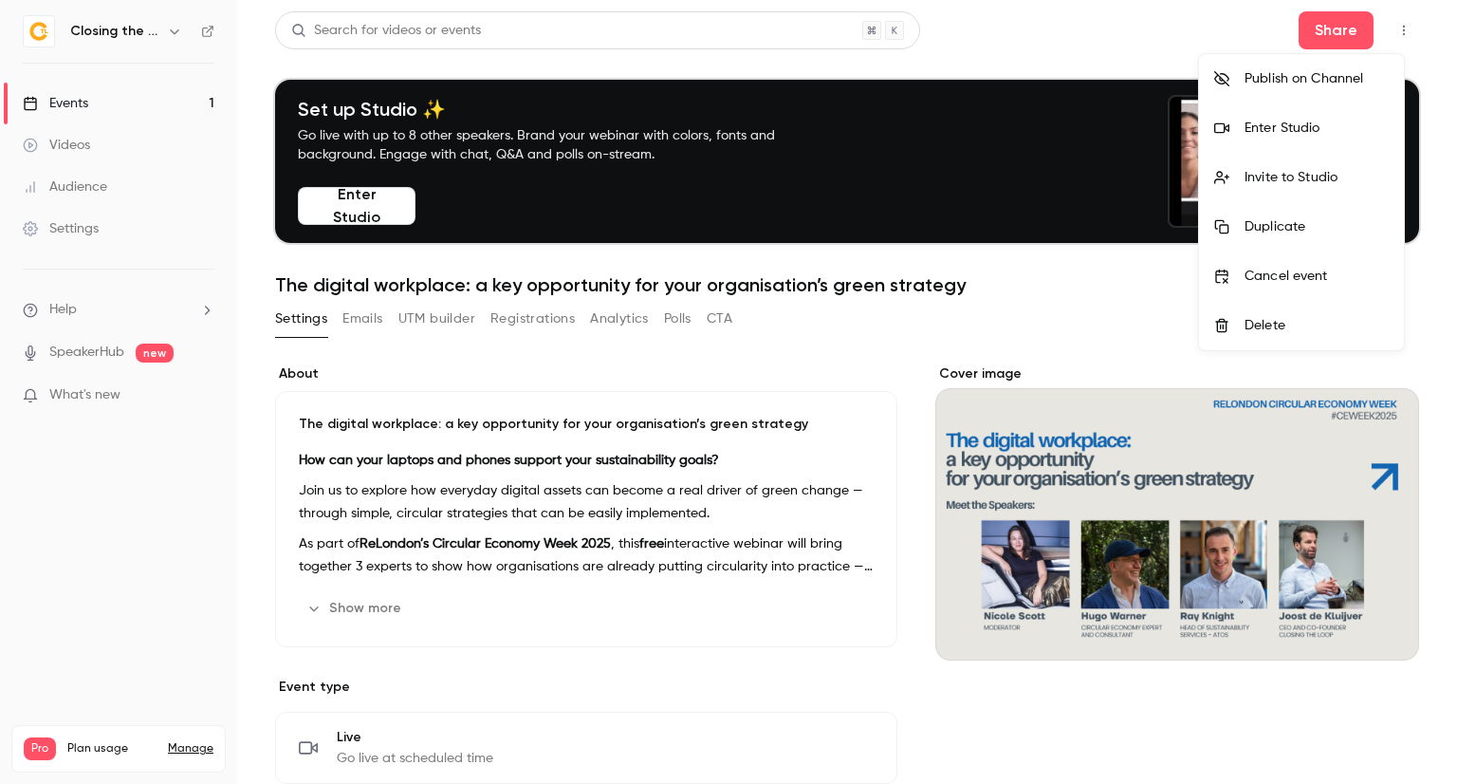
click at [1300, 129] on div "Enter Studio" at bounding box center [1317, 128] width 144 height 19
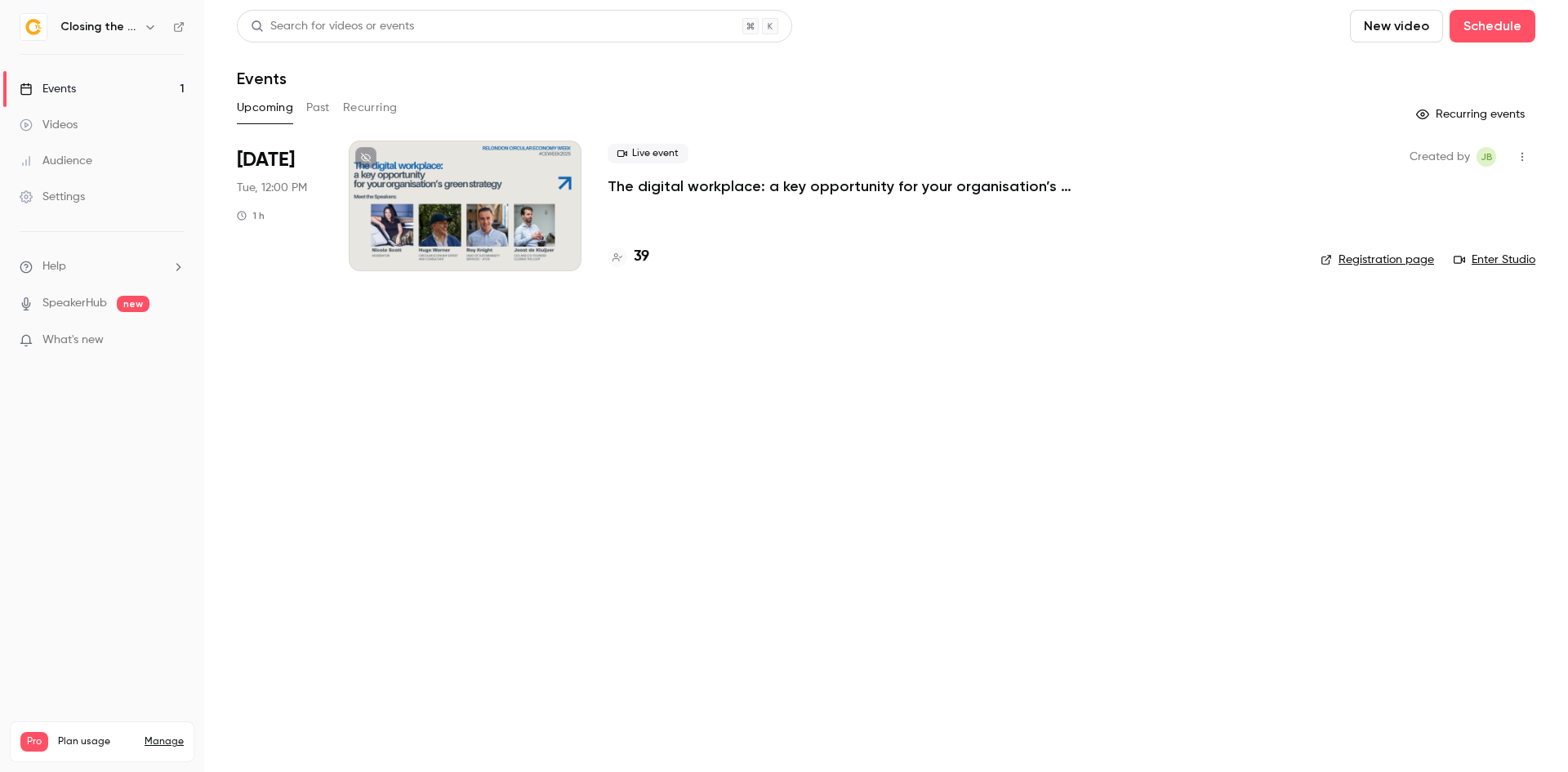
click at [509, 249] on div at bounding box center [465, 206] width 232 height 131
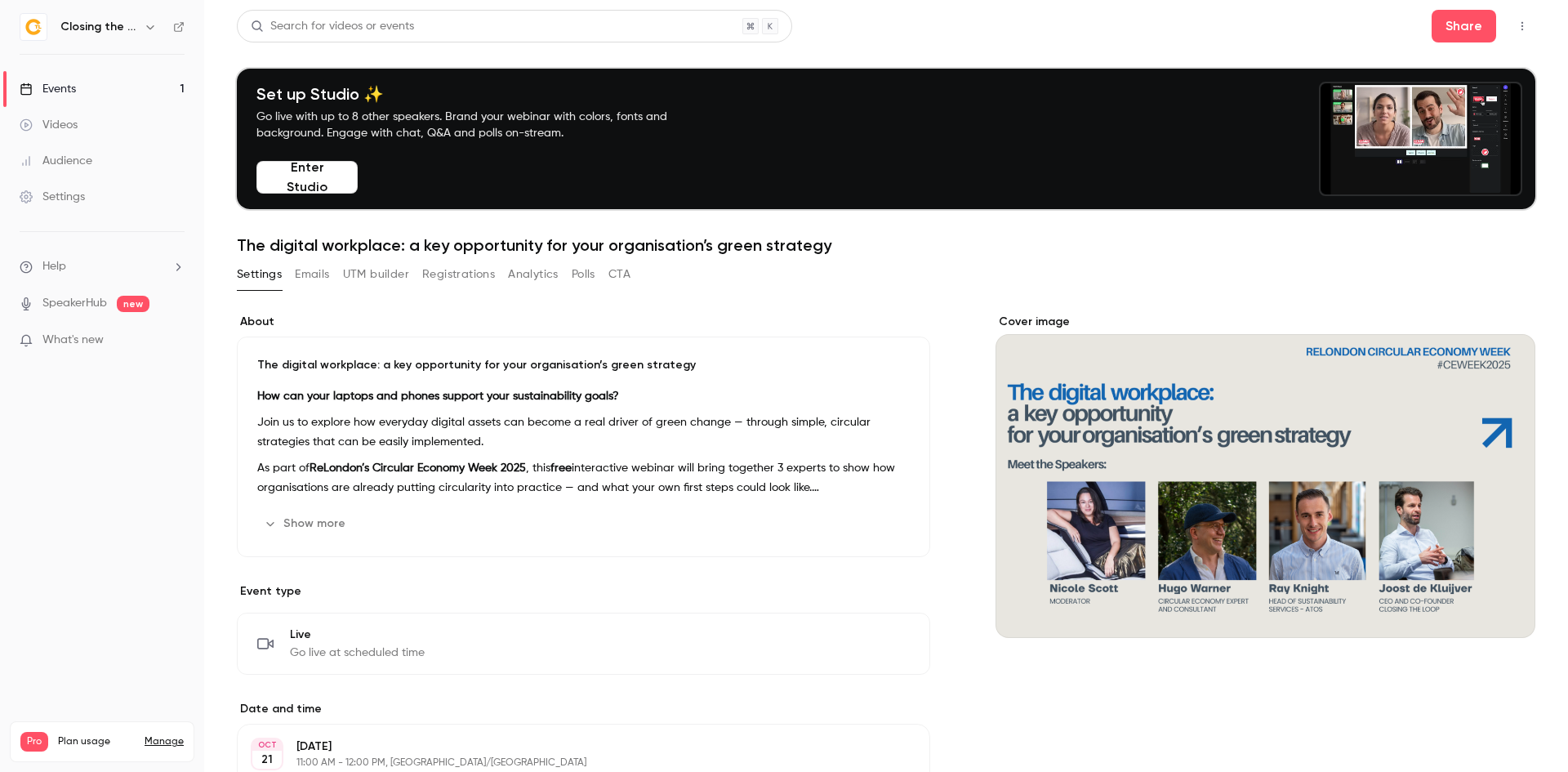
click at [1516, 23] on icon "button" at bounding box center [1522, 26] width 13 height 11
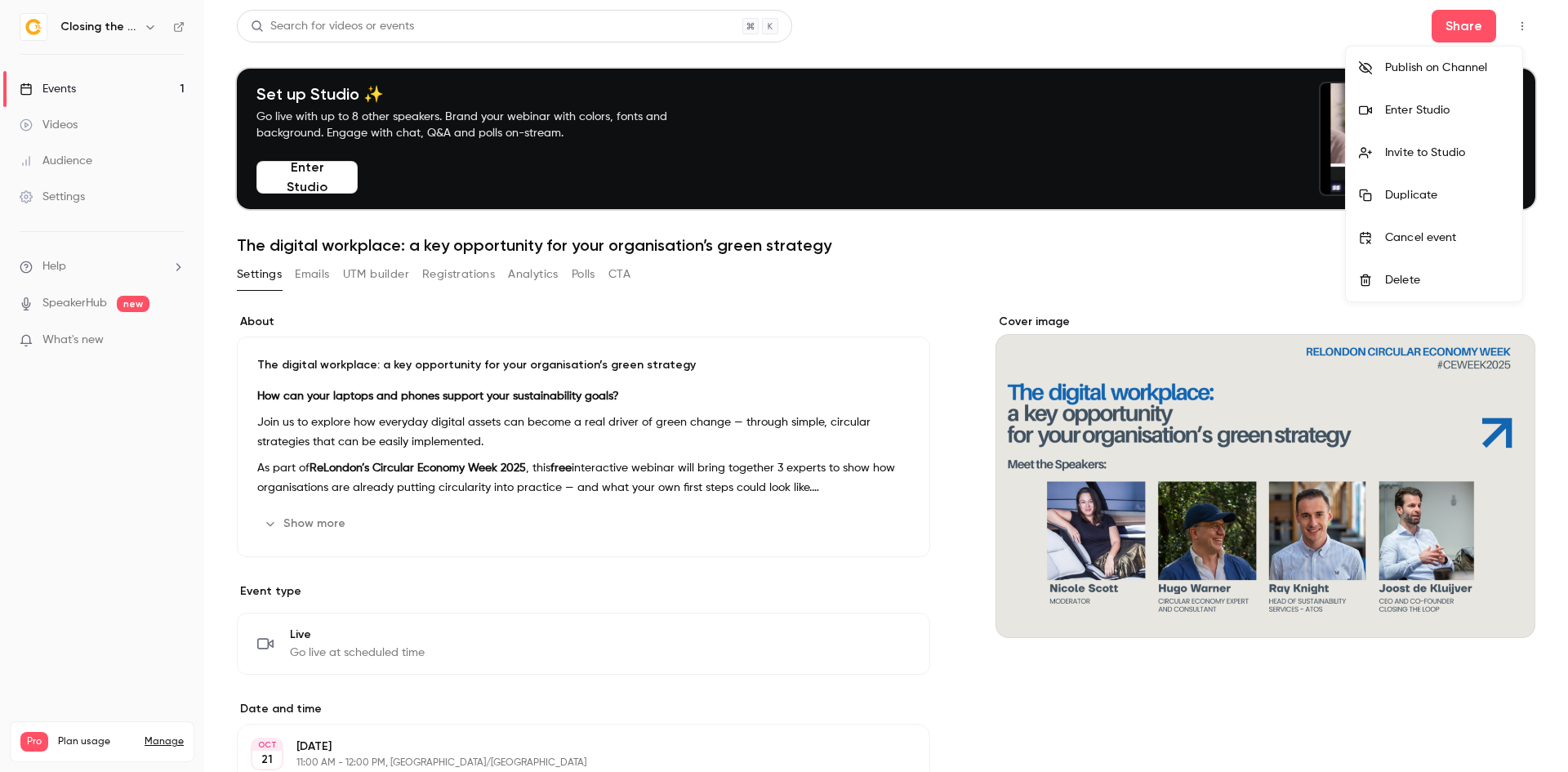
click at [1443, 105] on div "Enter Studio" at bounding box center [1447, 110] width 124 height 16
